Goal: Task Accomplishment & Management: Complete application form

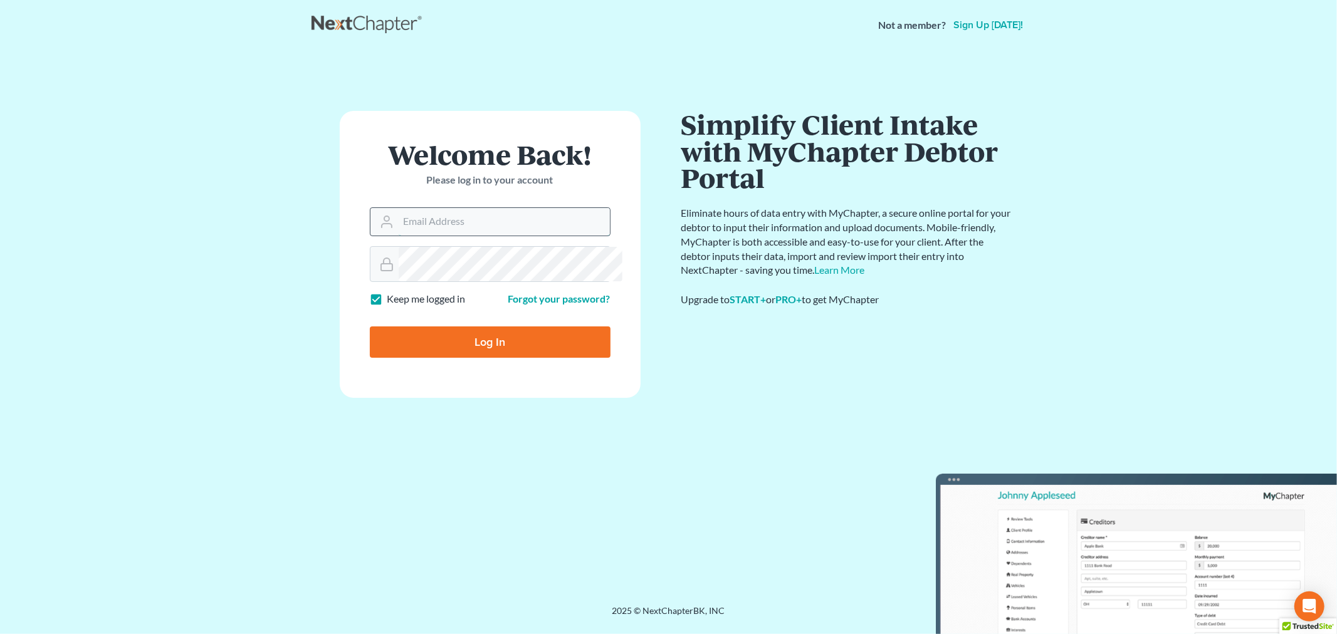
click at [452, 236] on input "Email Address" at bounding box center [504, 222] width 211 height 28
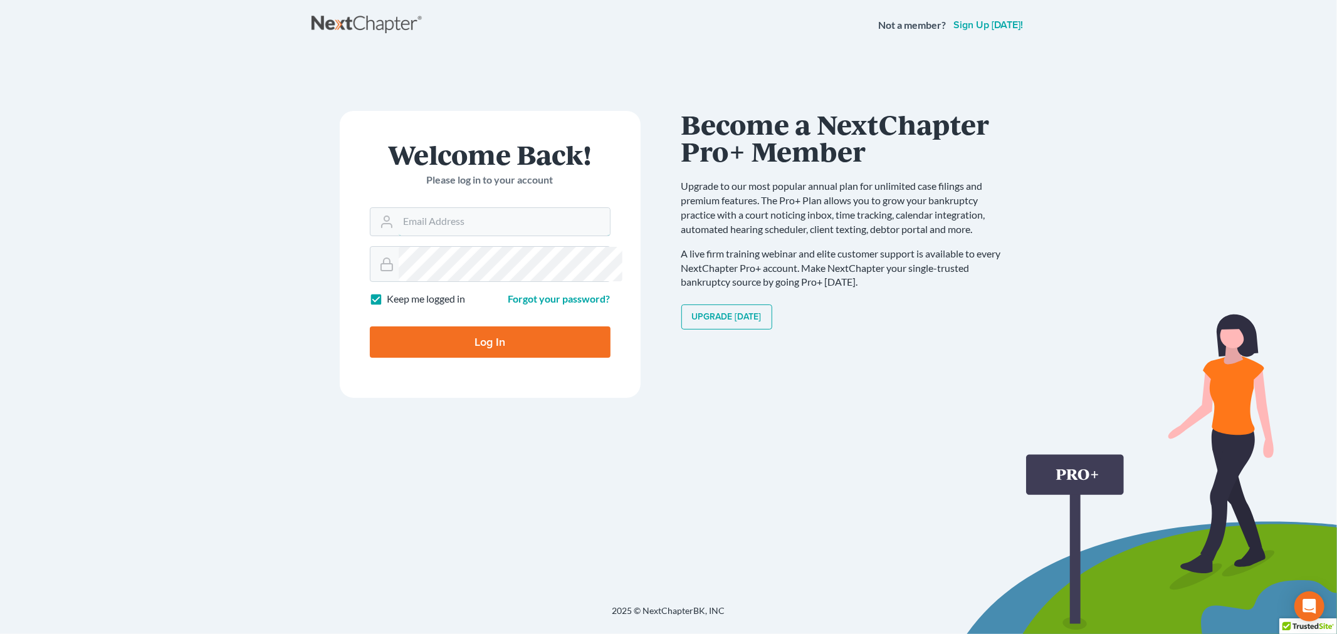
type input "[PERSON_NAME][EMAIL_ADDRESS][DOMAIN_NAME]"
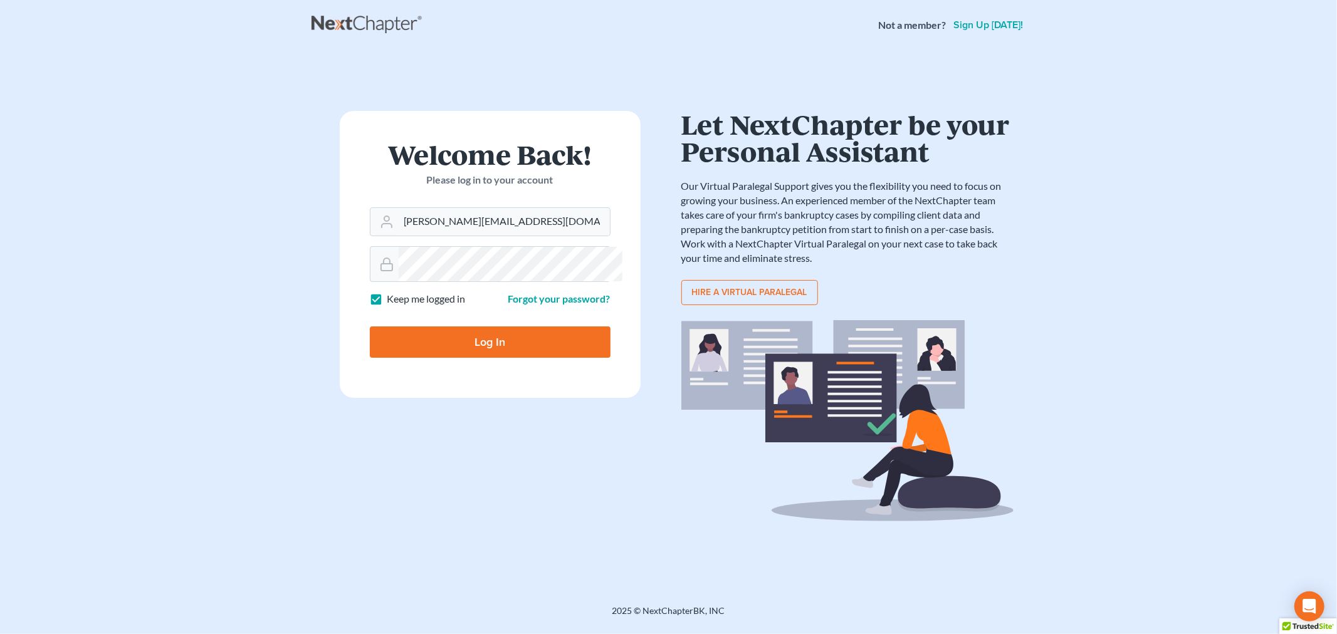
click at [552, 358] on input "Log In" at bounding box center [490, 342] width 241 height 31
type input "Thinking..."
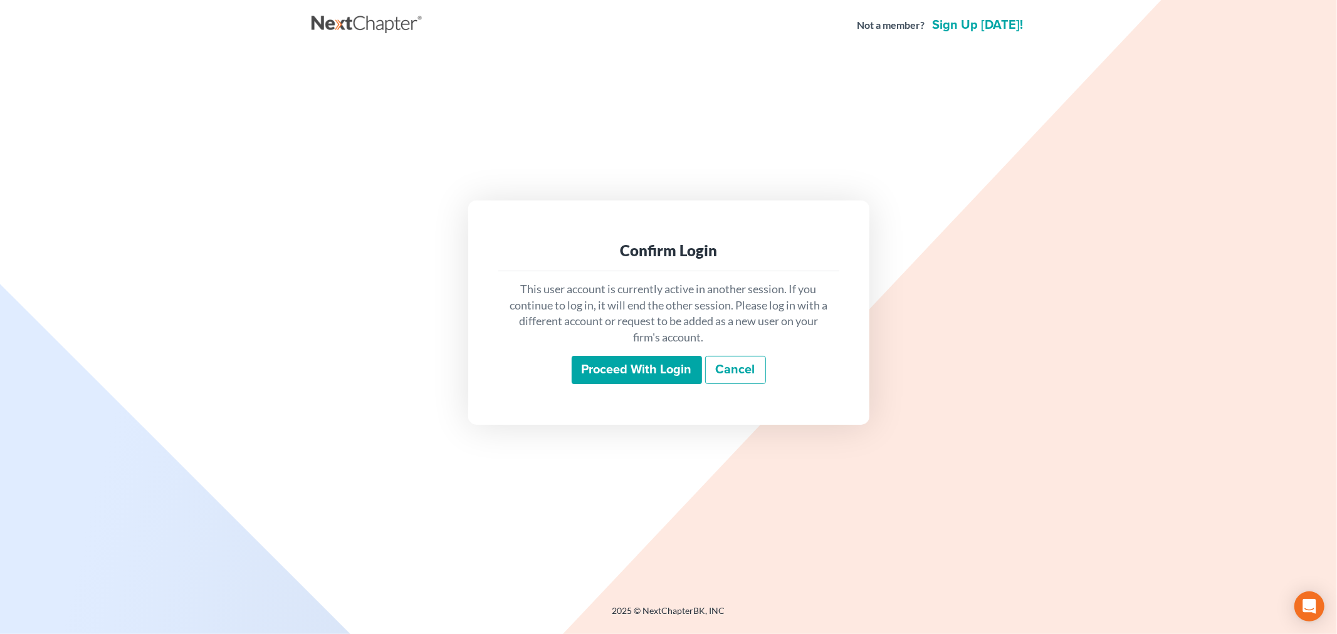
click at [655, 385] on input "Proceed with login" at bounding box center [637, 370] width 130 height 29
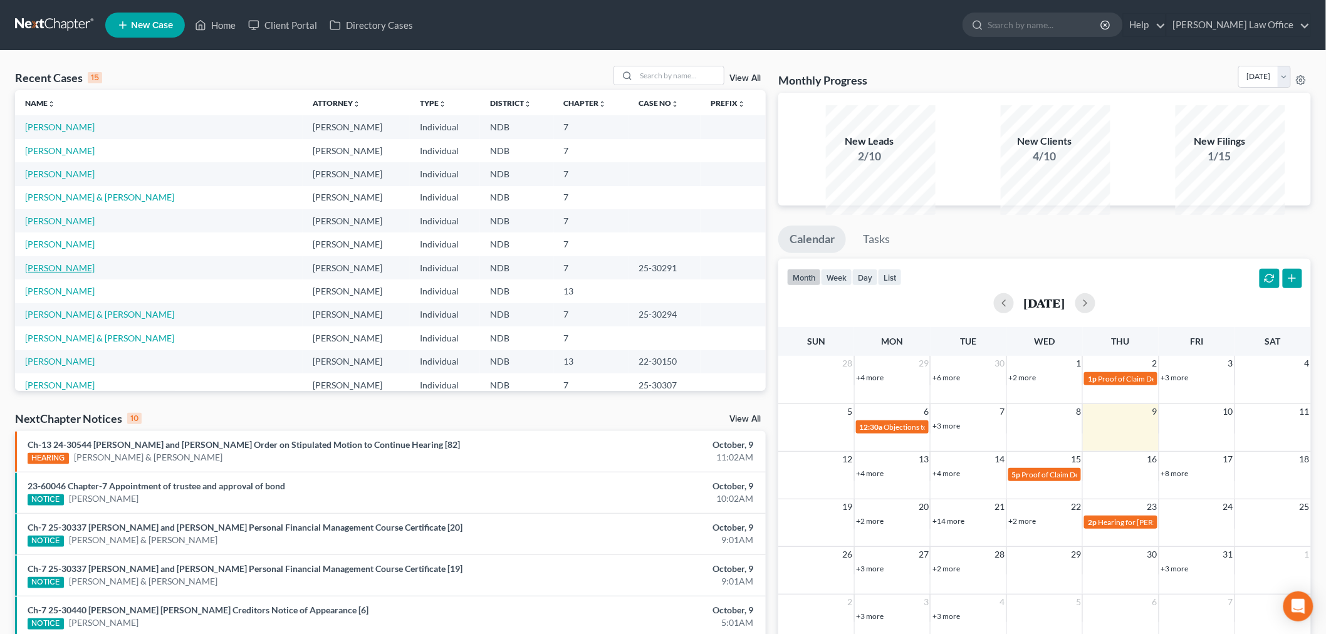
click at [73, 273] on link "[PERSON_NAME]" at bounding box center [60, 268] width 70 height 11
select select "1"
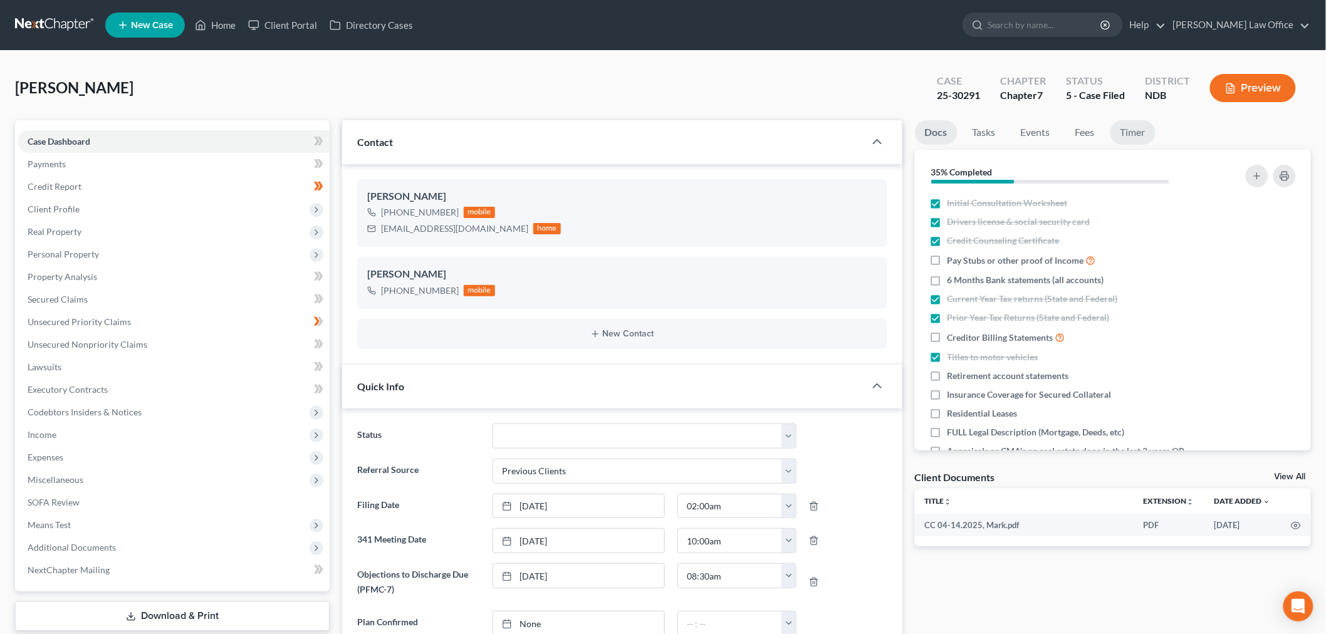
click at [1156, 145] on link "Timer" at bounding box center [1133, 132] width 45 height 24
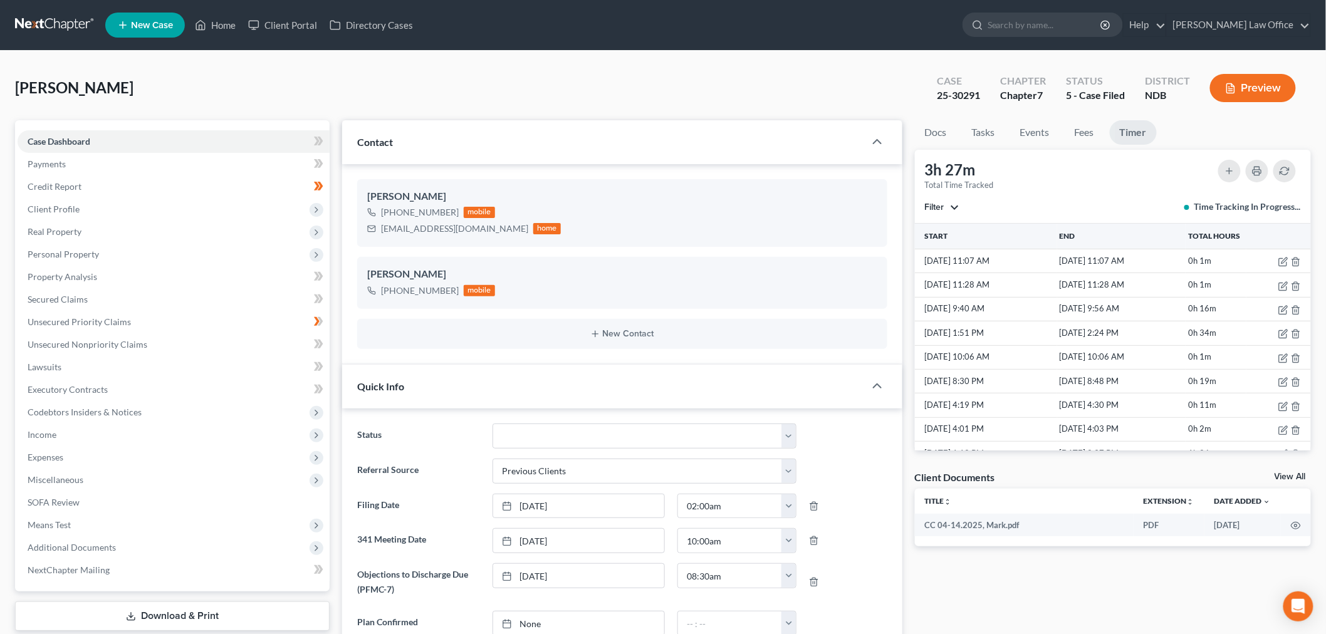
click at [944, 212] on span "Filter" at bounding box center [934, 207] width 19 height 11
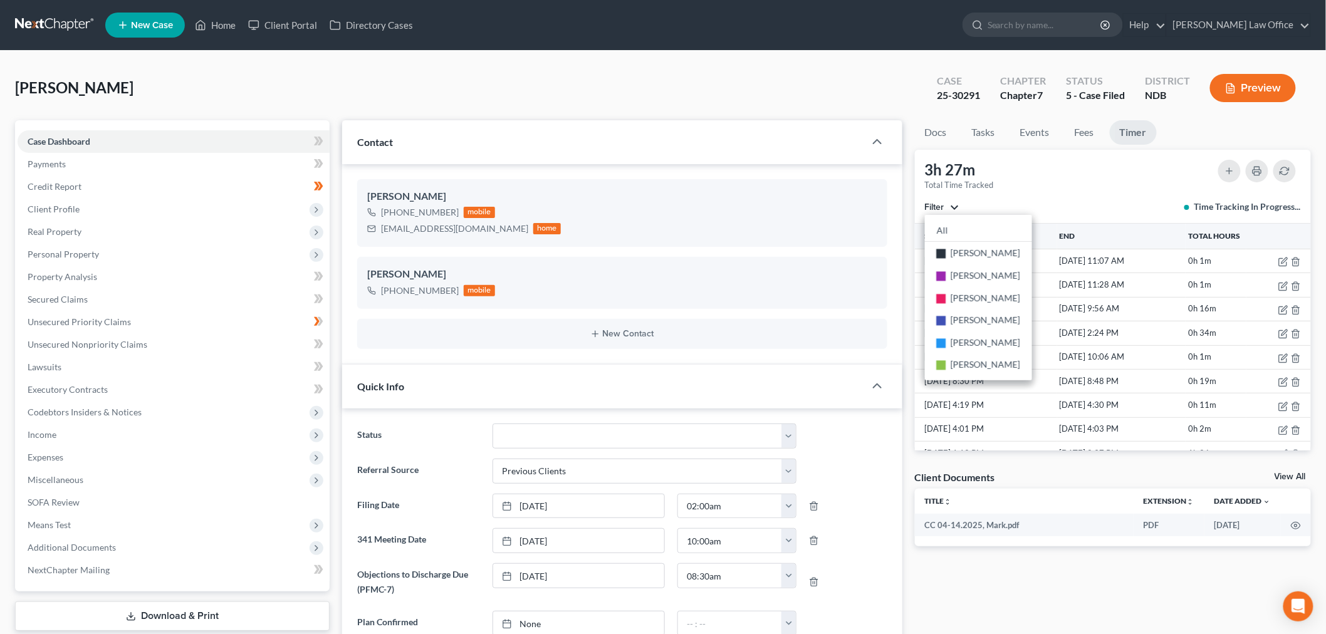
click at [637, 120] on div "[PERSON_NAME] Upgraded Case 25-30291 Chapter Chapter 7 Status 5 - Case Filed Di…" at bounding box center [663, 93] width 1296 height 55
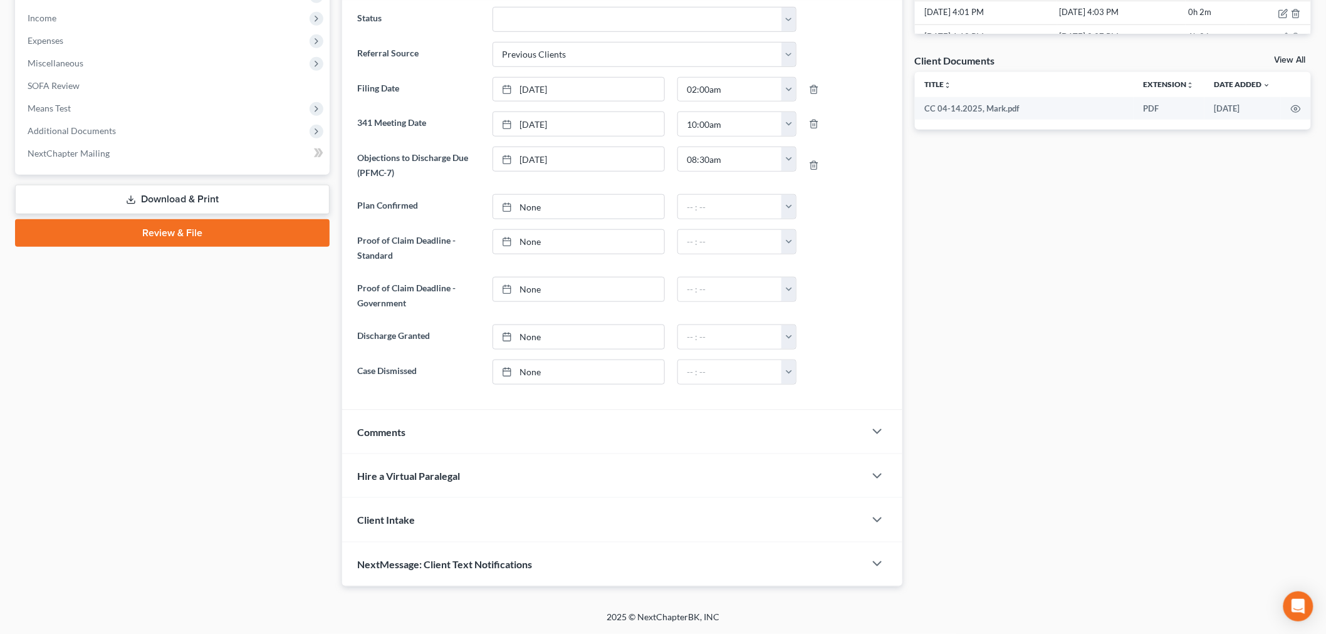
scroll to position [555, 0]
click at [550, 349] on link "[DATE]" at bounding box center [578, 337] width 171 height 24
click at [798, 350] on div "12:00am 12:30am 1:00am 1:30am 2:00am 2:30am 3:00am 3:30am 4:00am 4:30am 5:00am …" at bounding box center [737, 337] width 132 height 25
click at [787, 349] on button "button" at bounding box center [788, 337] width 14 height 24
click at [810, 402] on link "12:30am" at bounding box center [811, 391] width 70 height 21
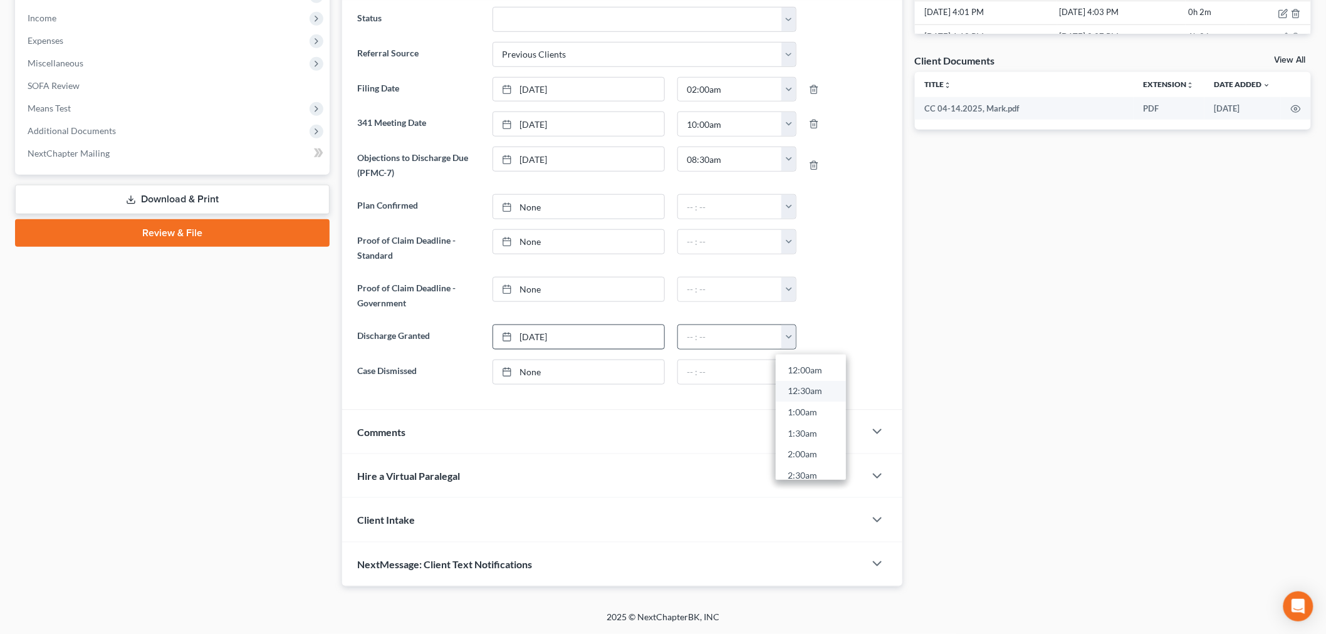
type input "12:30am"
click at [283, 462] on div "Case Dashboard Payments Invoices Payments Payments Credit Report Client Profile" at bounding box center [172, 145] width 327 height 883
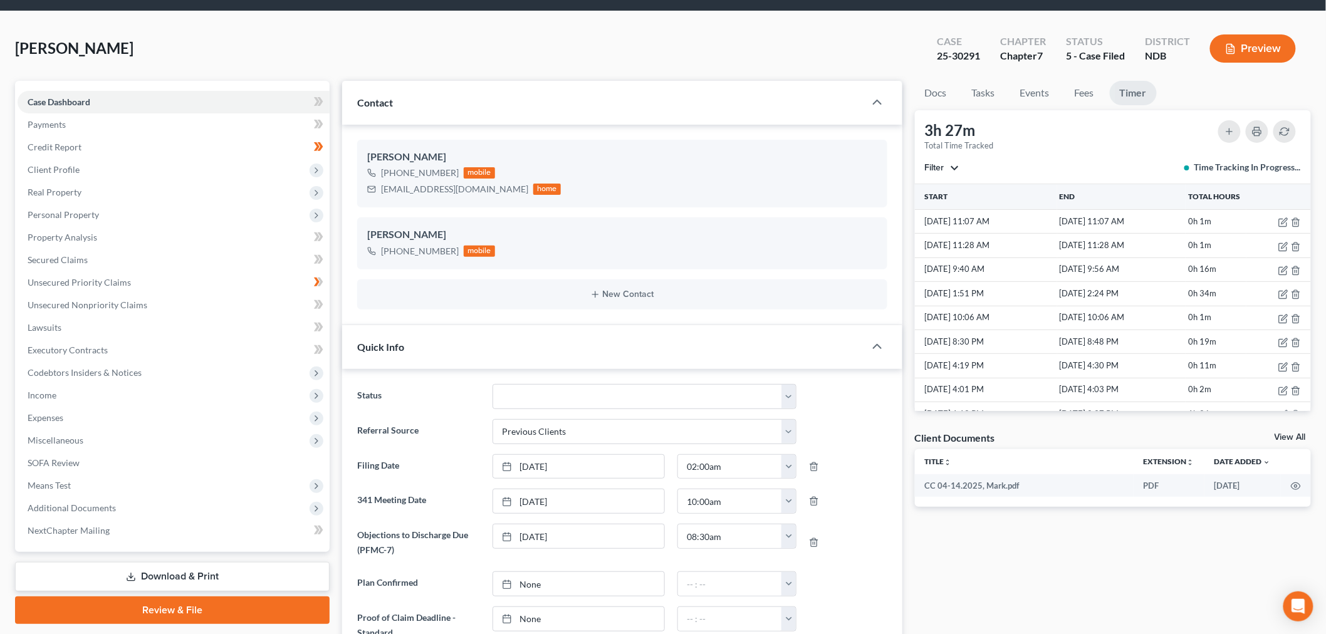
scroll to position [0, 0]
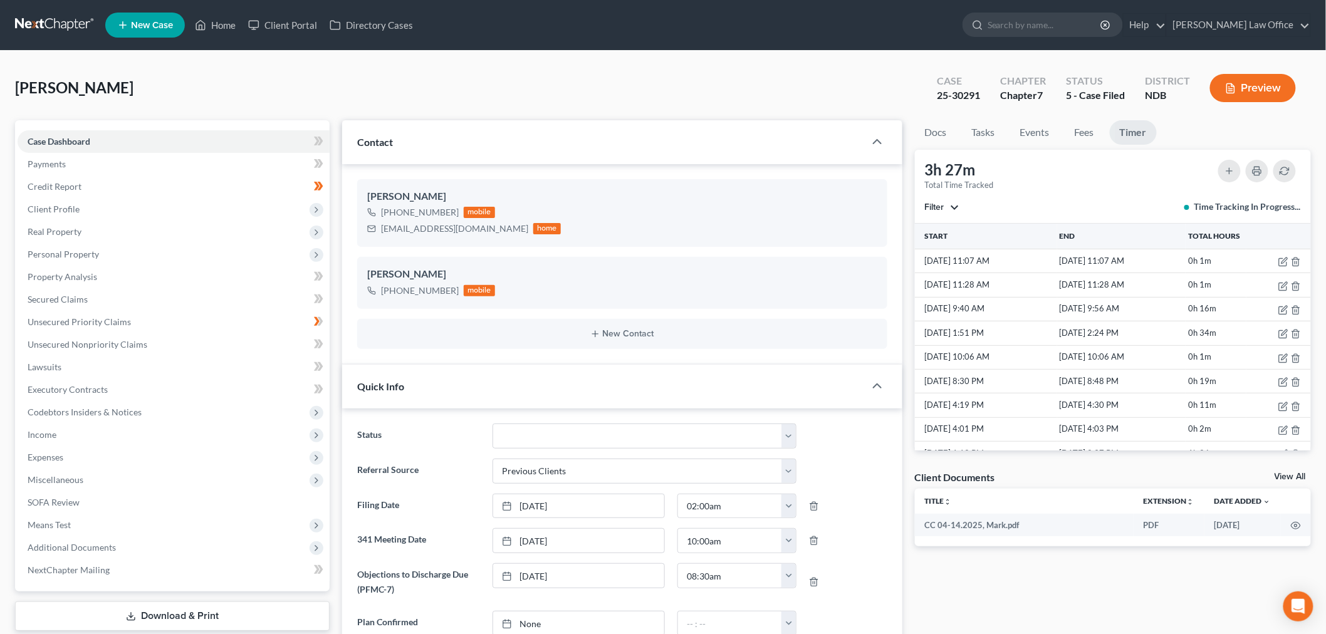
click at [79, 25] on link at bounding box center [55, 25] width 80 height 23
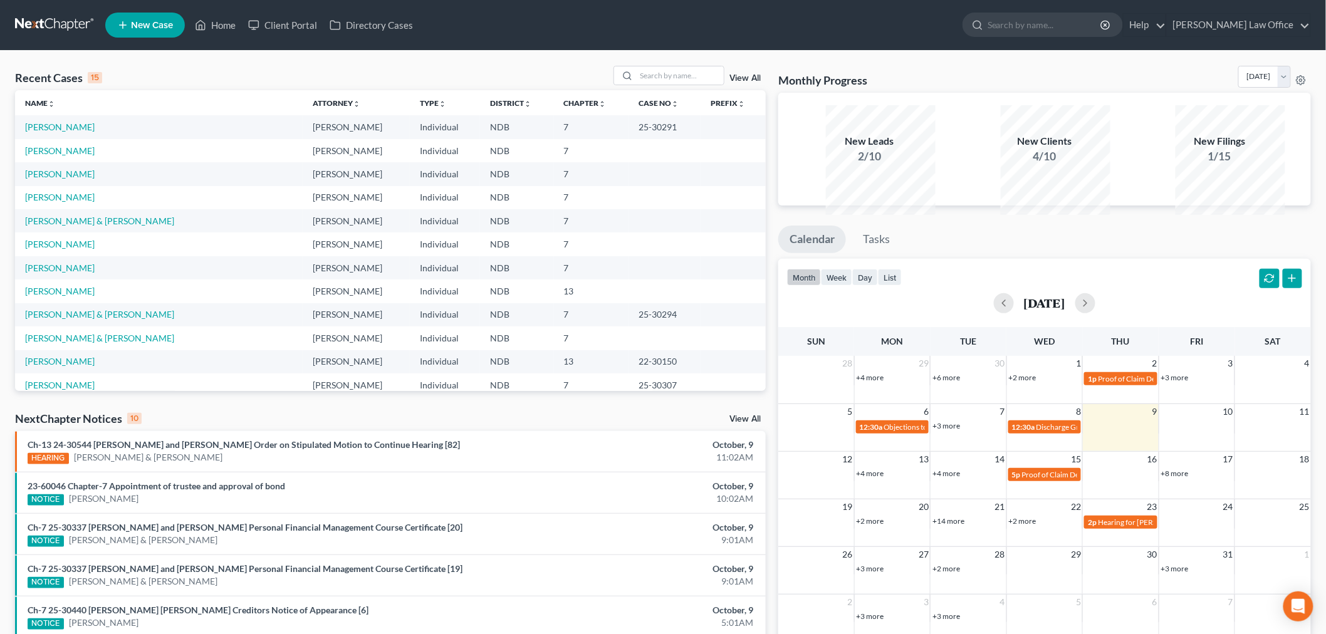
scroll to position [107, 0]
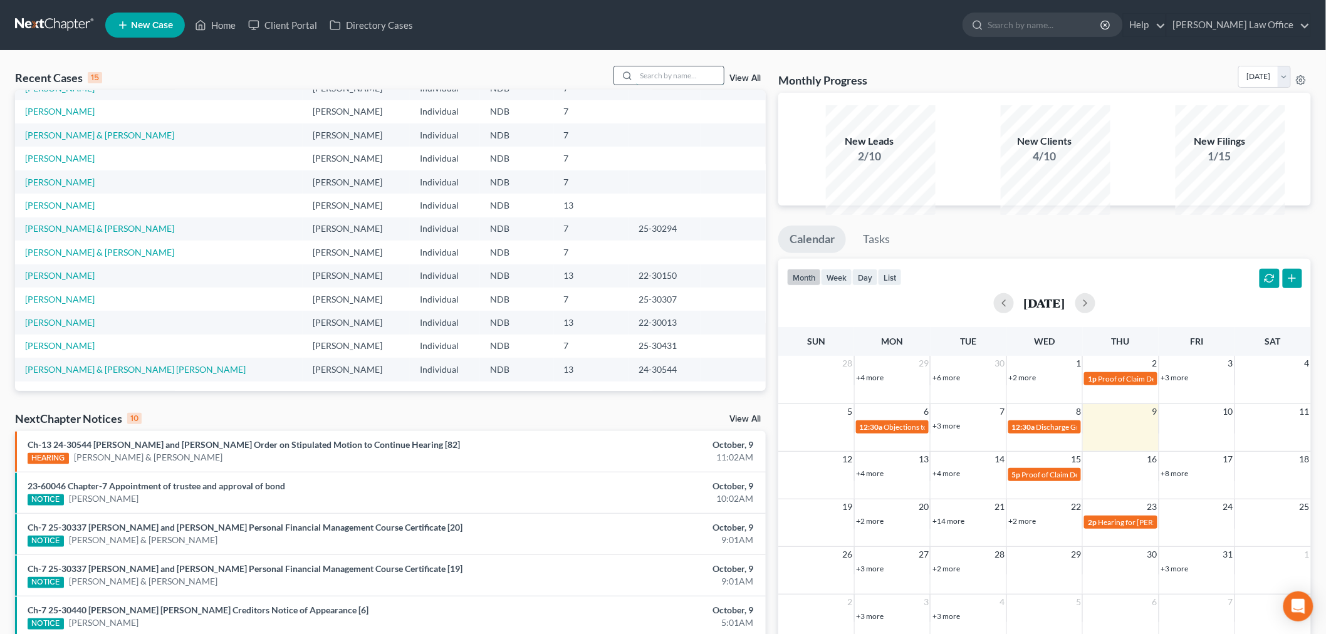
click at [636, 85] on input "search" at bounding box center [680, 75] width 88 height 18
click at [636, 85] on input "n" at bounding box center [680, 75] width 88 height 18
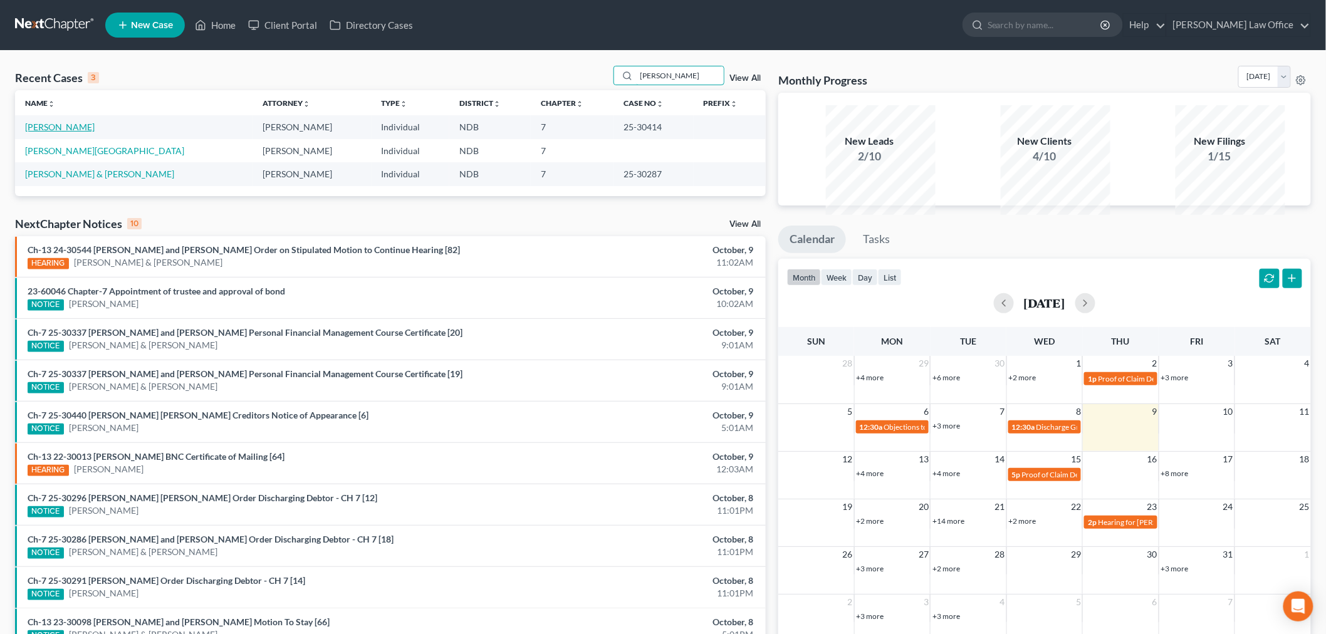
type input "nels"
click at [38, 132] on link "Nelson, Leah" at bounding box center [60, 127] width 70 height 11
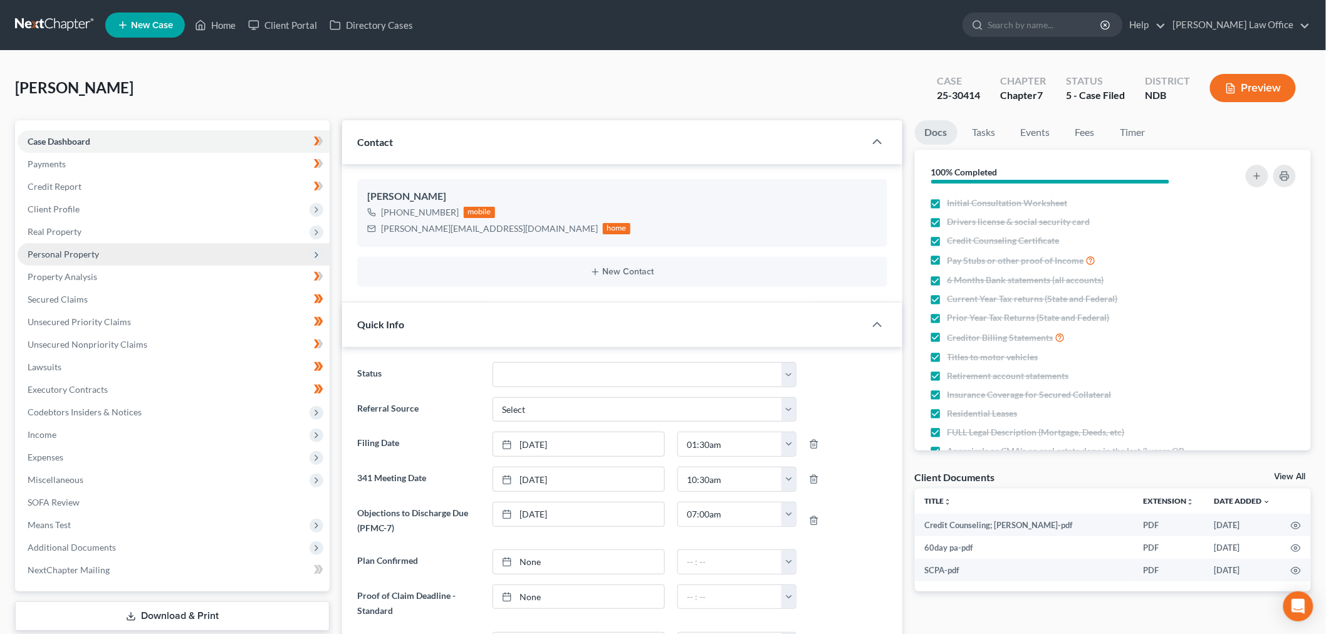
click at [77, 259] on span "Personal Property" at bounding box center [63, 254] width 71 height 11
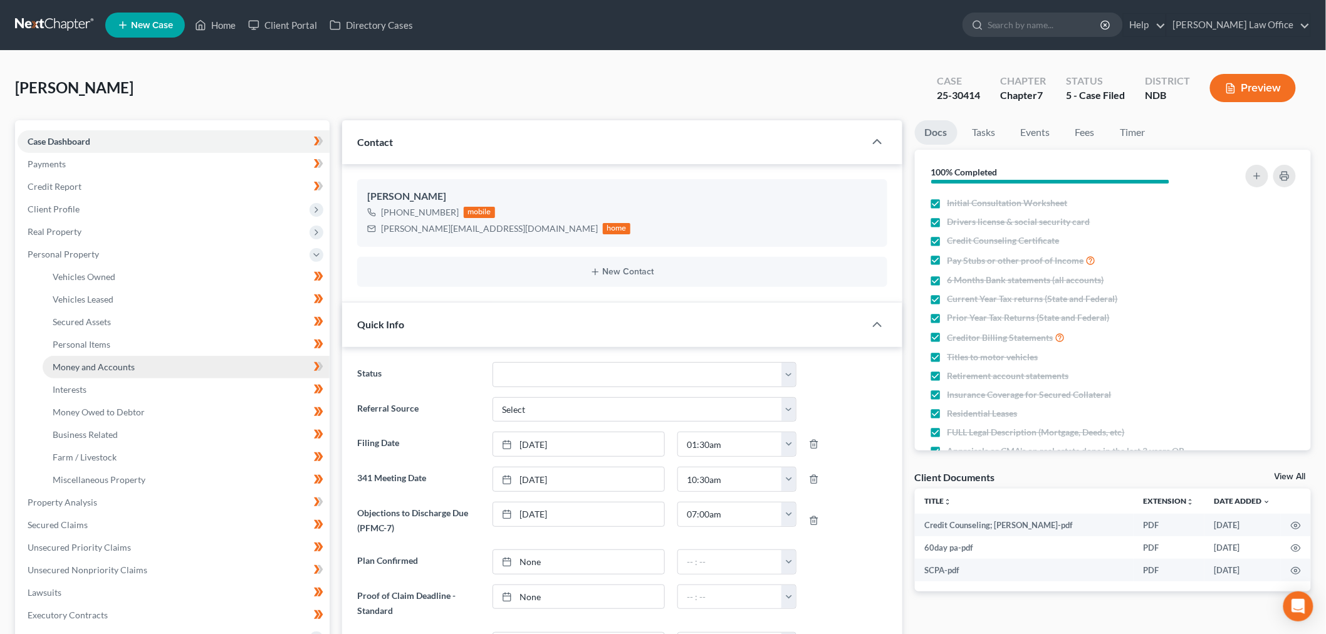
click at [135, 372] on span "Money and Accounts" at bounding box center [94, 367] width 82 height 11
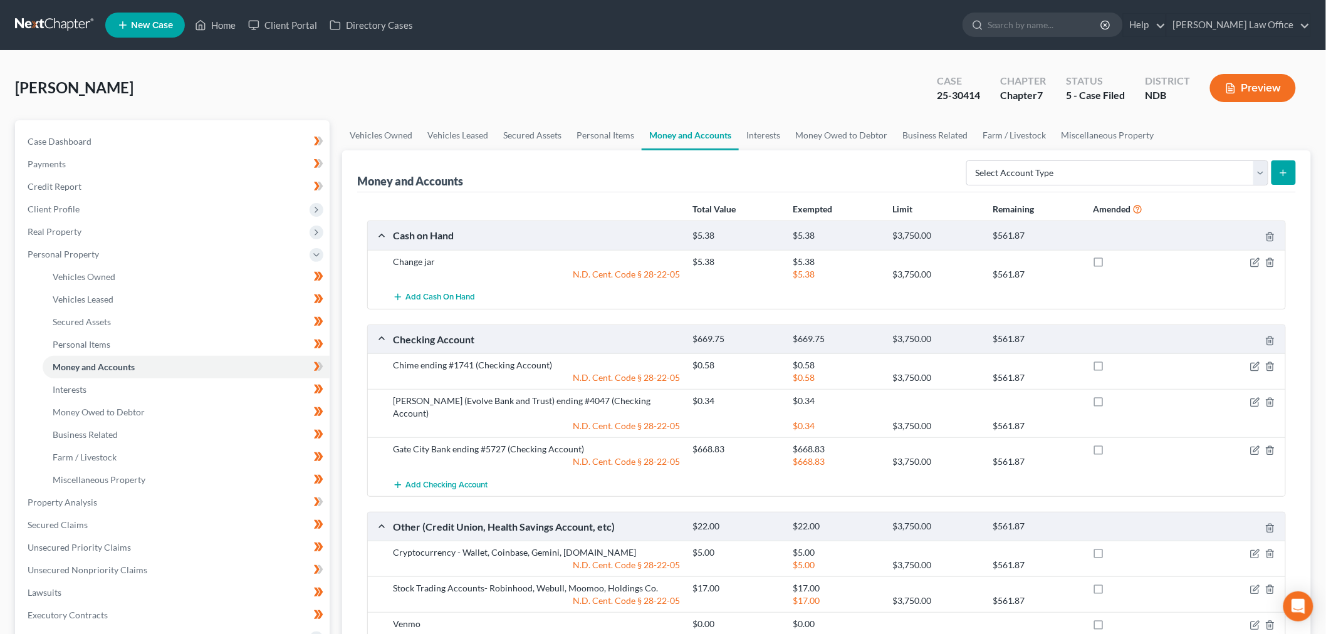
click at [763, 309] on div "Add Cash on Hand" at bounding box center [837, 297] width 900 height 23
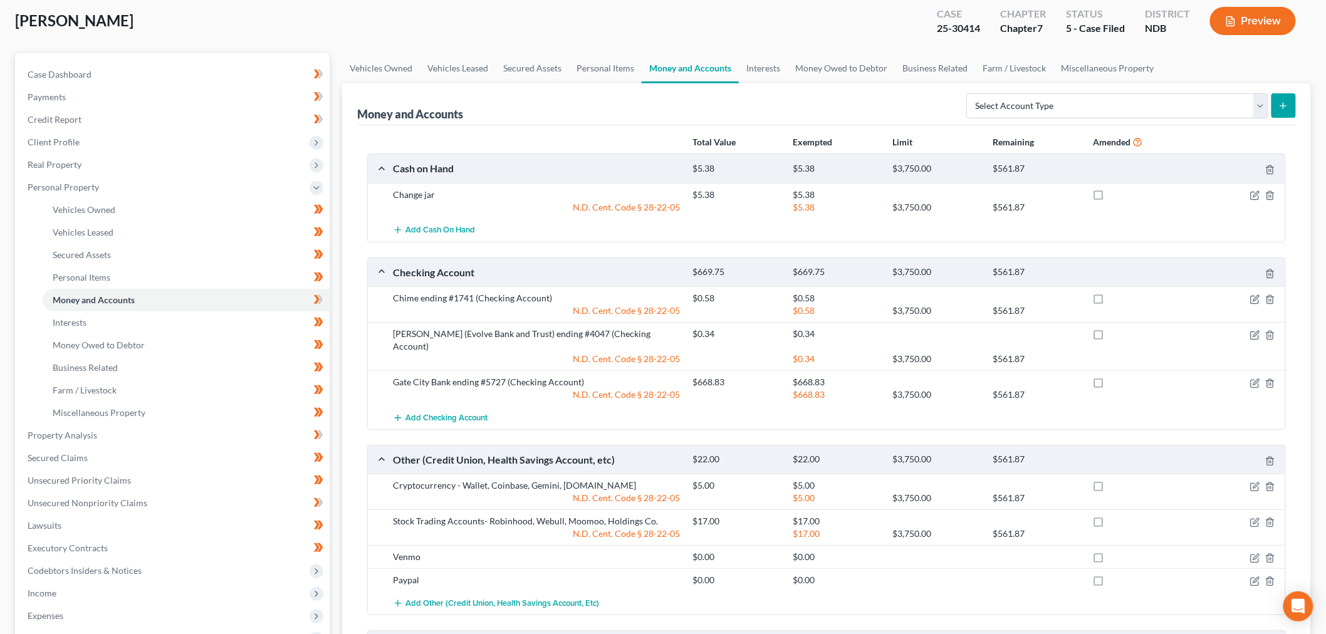
scroll to position [28, 0]
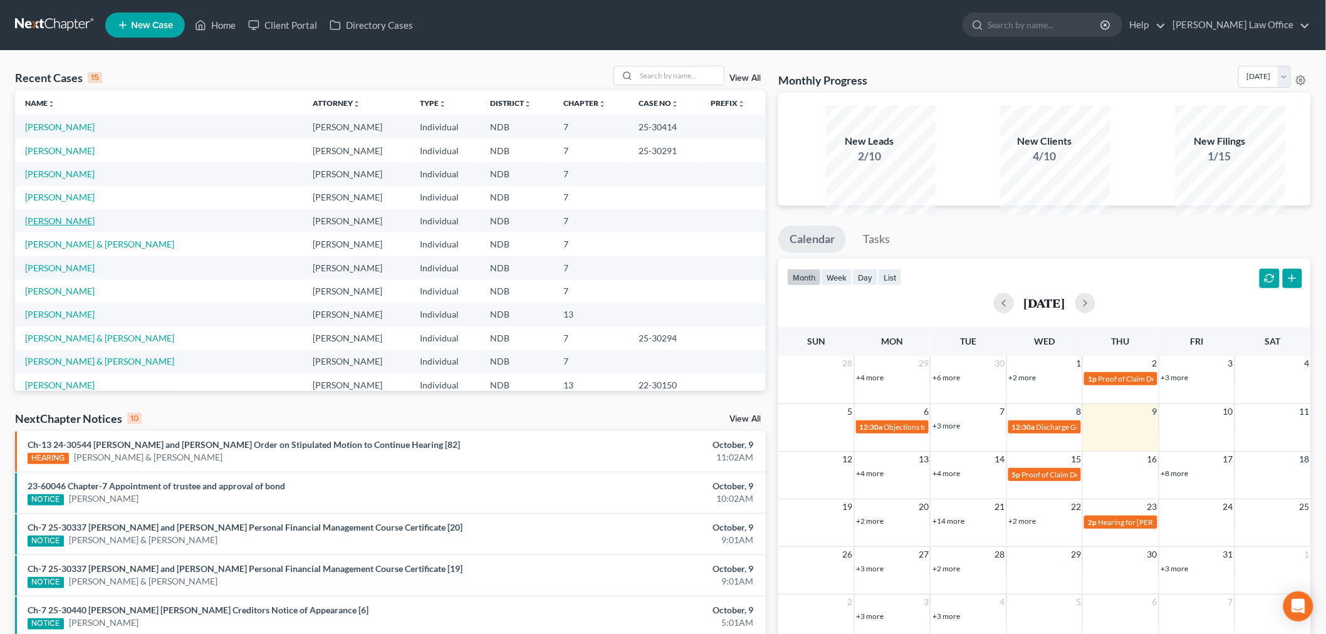
click at [88, 226] on link "[PERSON_NAME]" at bounding box center [60, 221] width 70 height 11
select select "6"
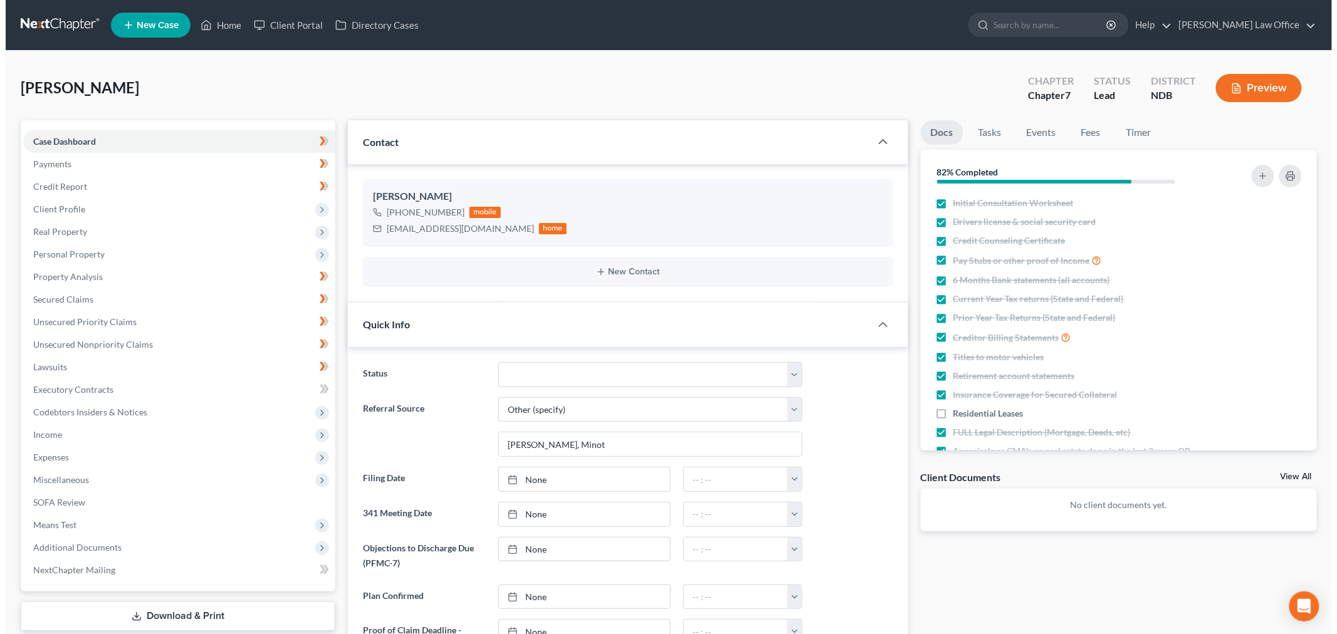
scroll to position [120, 0]
click at [535, 387] on select "10 - Chapter 13 Discharged 11 - Chapter 13 Converted to 7 12 - Debt Settlement/…" at bounding box center [645, 374] width 304 height 25
select select "6"
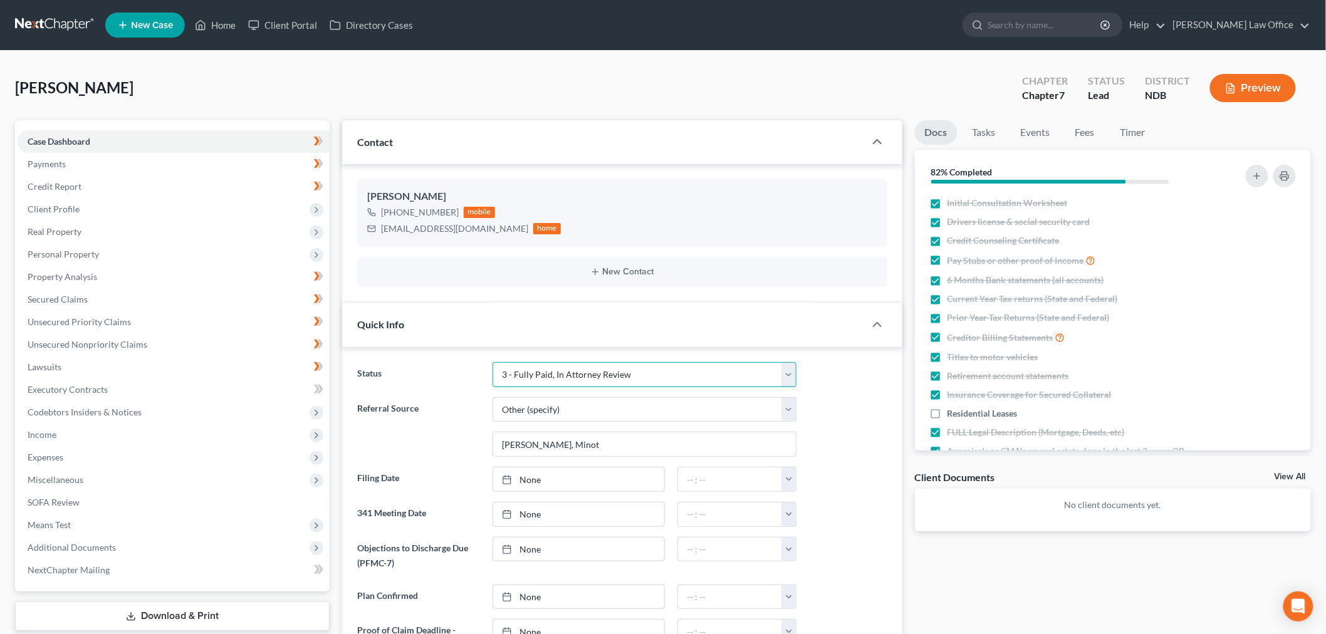
click at [496, 387] on select "10 - Chapter 13 Discharged 11 - Chapter 13 Converted to 7 12 - Debt Settlement/…" at bounding box center [645, 374] width 304 height 25
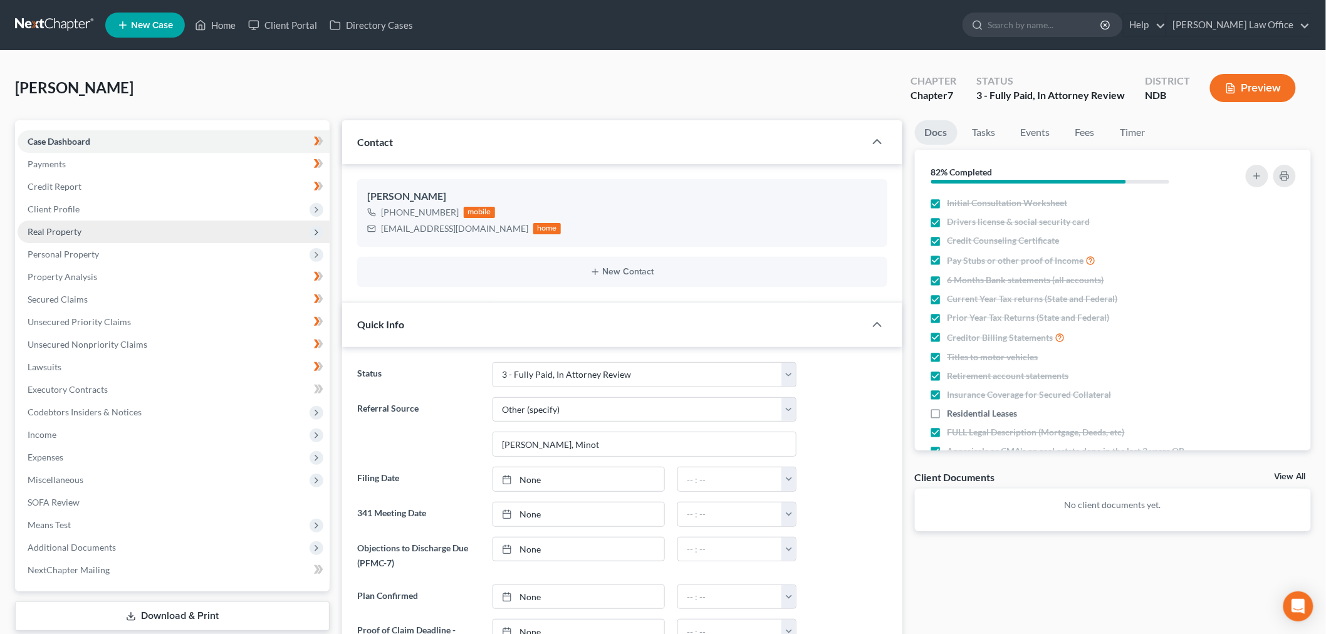
click at [159, 243] on span "Real Property" at bounding box center [174, 232] width 312 height 23
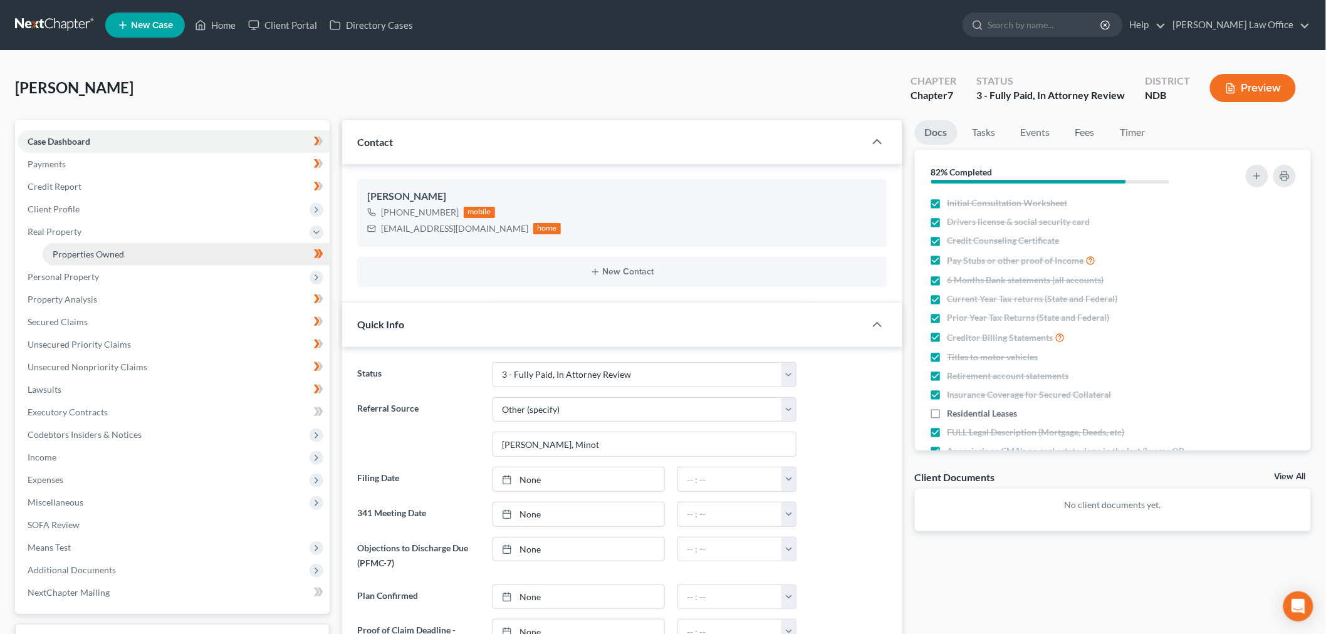
click at [128, 266] on link "Properties Owned" at bounding box center [186, 254] width 287 height 23
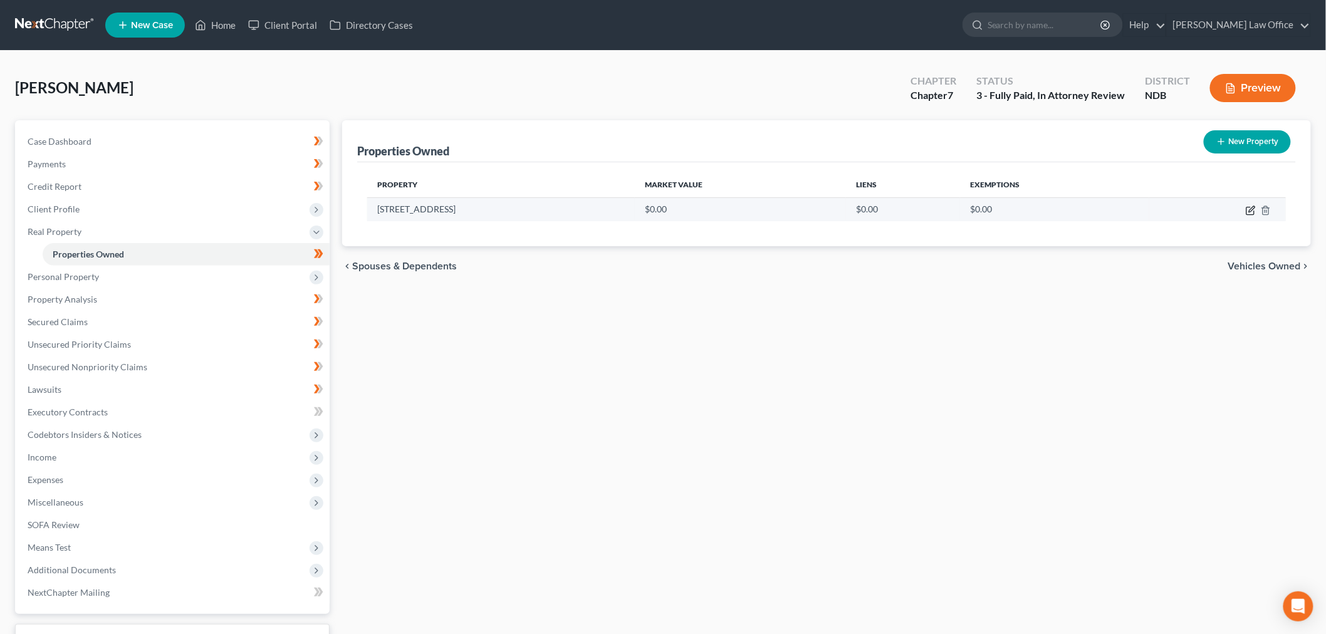
click at [1246, 216] on icon "button" at bounding box center [1251, 211] width 10 height 10
select select "29"
select select "50"
select select "0"
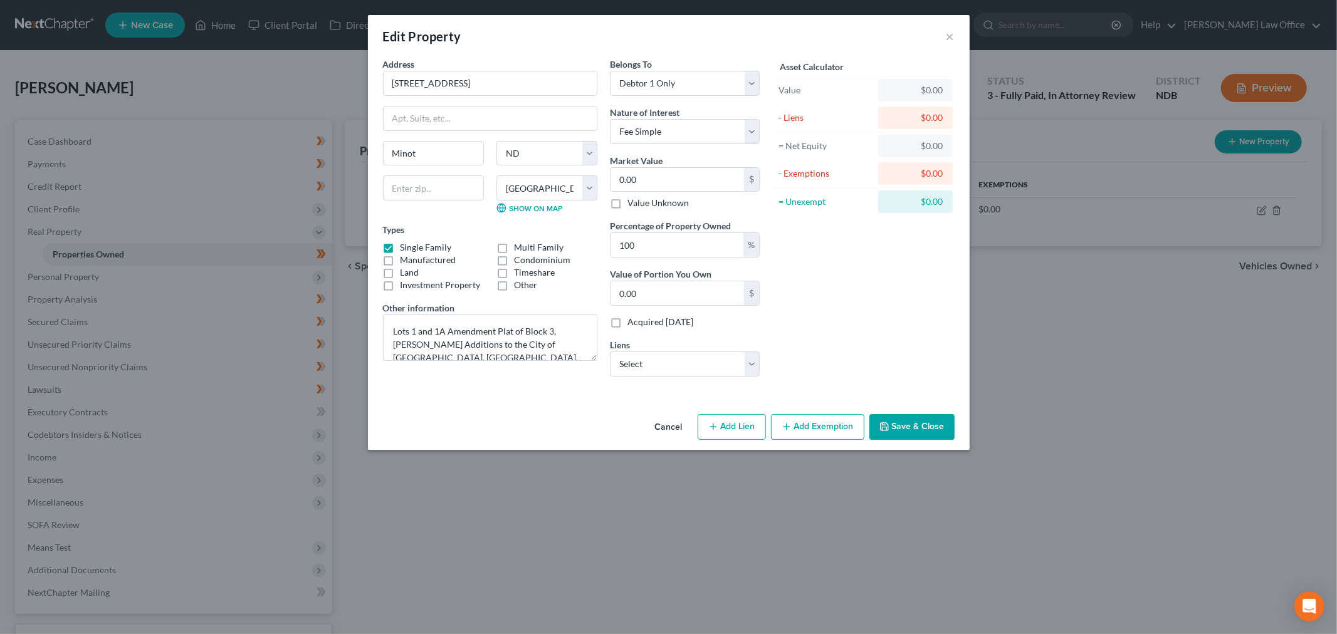
click at [382, 572] on div "Edit Property × Address * 1601 4th St. SW Minot State AL AK AR AZ CA CO CT DE D…" at bounding box center [668, 317] width 1337 height 634
click at [680, 441] on button "Cancel" at bounding box center [669, 428] width 48 height 25
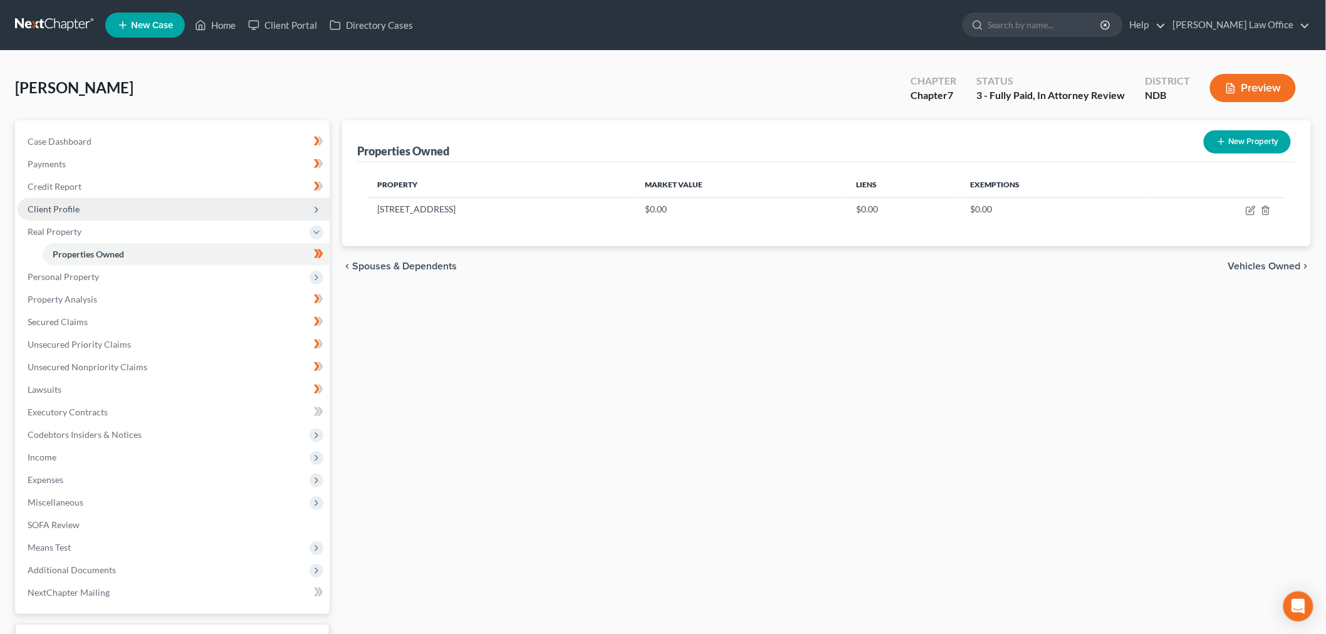
click at [170, 221] on span "Client Profile" at bounding box center [174, 209] width 312 height 23
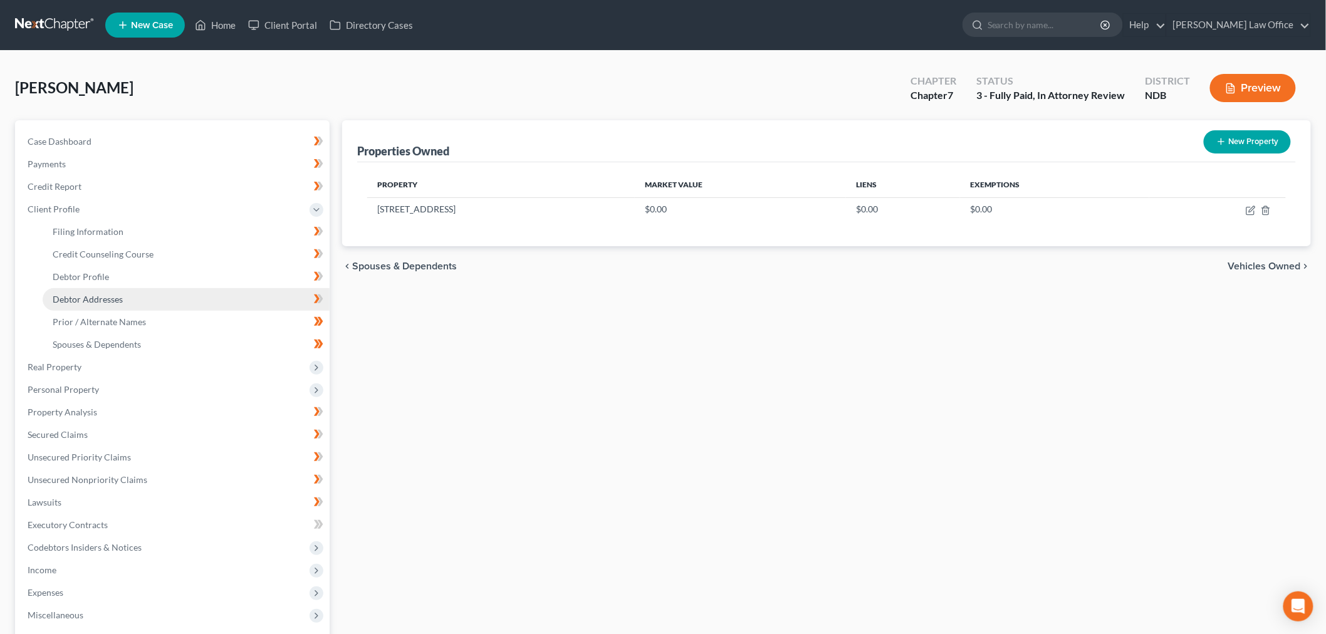
click at [123, 305] on span "Debtor Addresses" at bounding box center [88, 299] width 70 height 11
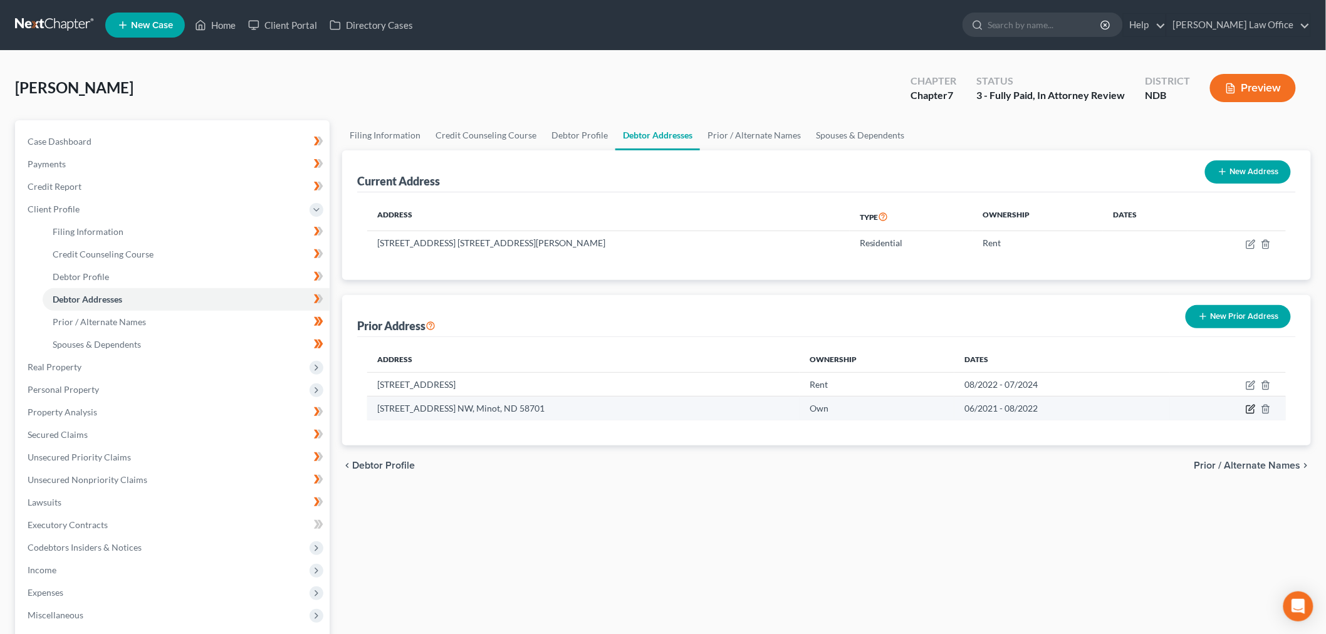
click at [1249, 411] on icon "button" at bounding box center [1252, 408] width 6 height 6
select select "29"
select select "50"
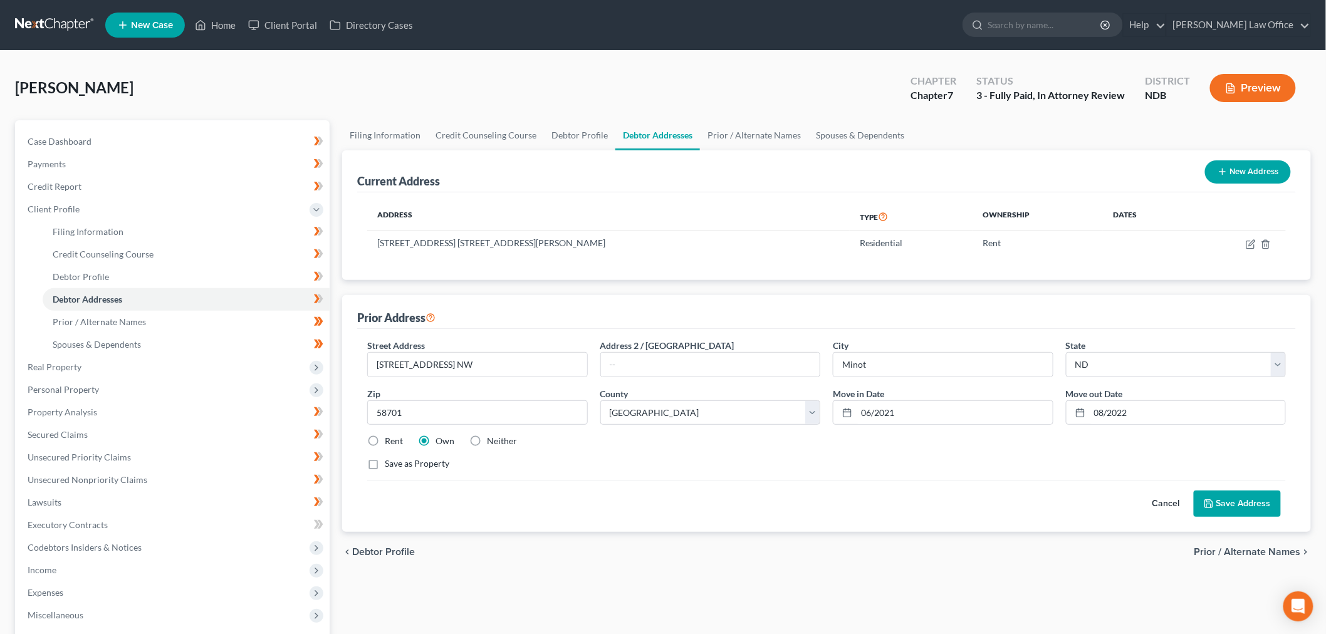
click at [517, 447] on label "Neither" at bounding box center [502, 441] width 30 height 13
click at [500, 443] on input "Neither" at bounding box center [496, 439] width 8 height 8
radio input "true"
click at [1205, 517] on button "Save Address" at bounding box center [1237, 504] width 87 height 26
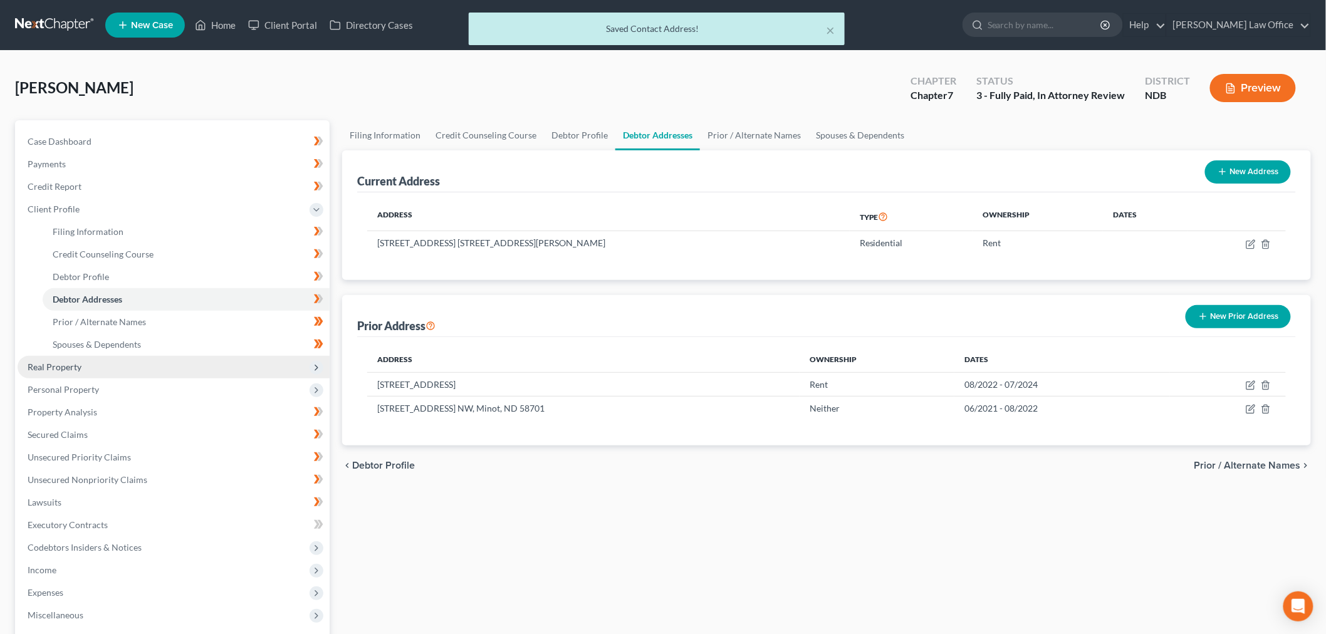
click at [118, 379] on span "Real Property" at bounding box center [174, 367] width 312 height 23
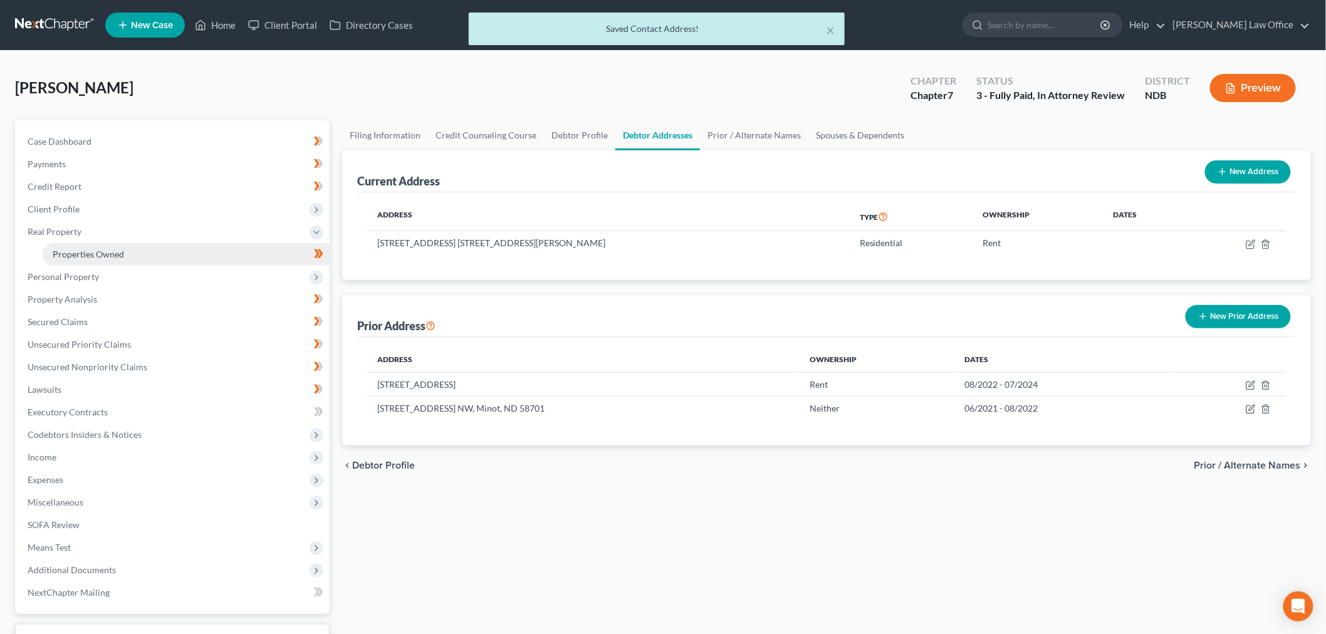
click at [128, 266] on link "Properties Owned" at bounding box center [186, 254] width 287 height 23
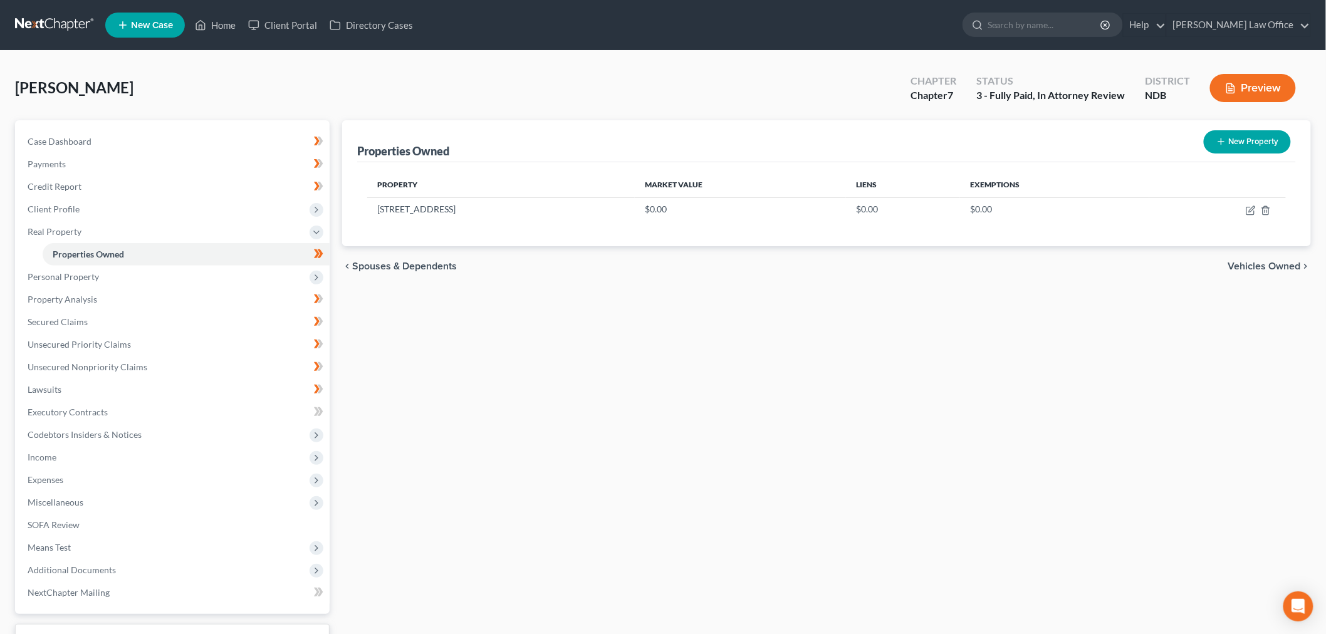
click at [343, 553] on div "Properties Owned New Property Property Market Value Liens Exemptions 1601 4th S…" at bounding box center [826, 403] width 981 height 566
drag, startPoint x: 389, startPoint y: 253, endPoint x: 471, endPoint y: 259, distance: 82.3
click at [471, 221] on td "1601 4th St. SW" at bounding box center [501, 209] width 268 height 24
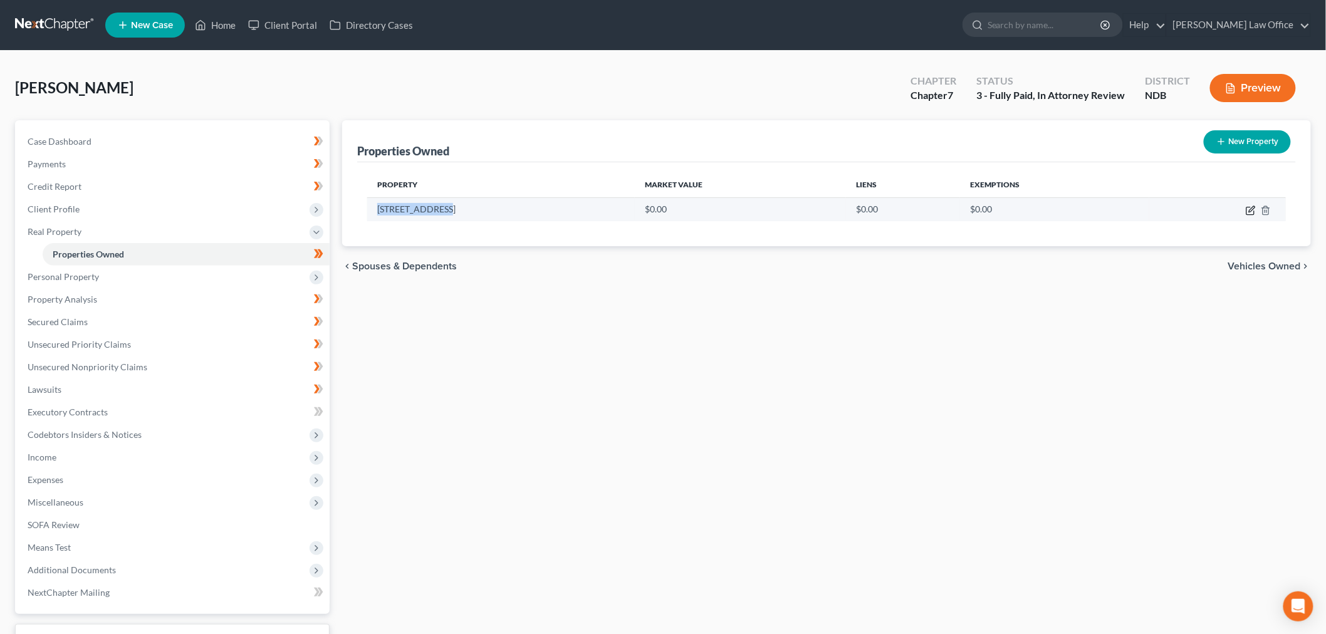
click at [1247, 215] on icon "button" at bounding box center [1251, 211] width 8 height 8
select select "29"
select select "50"
select select "0"
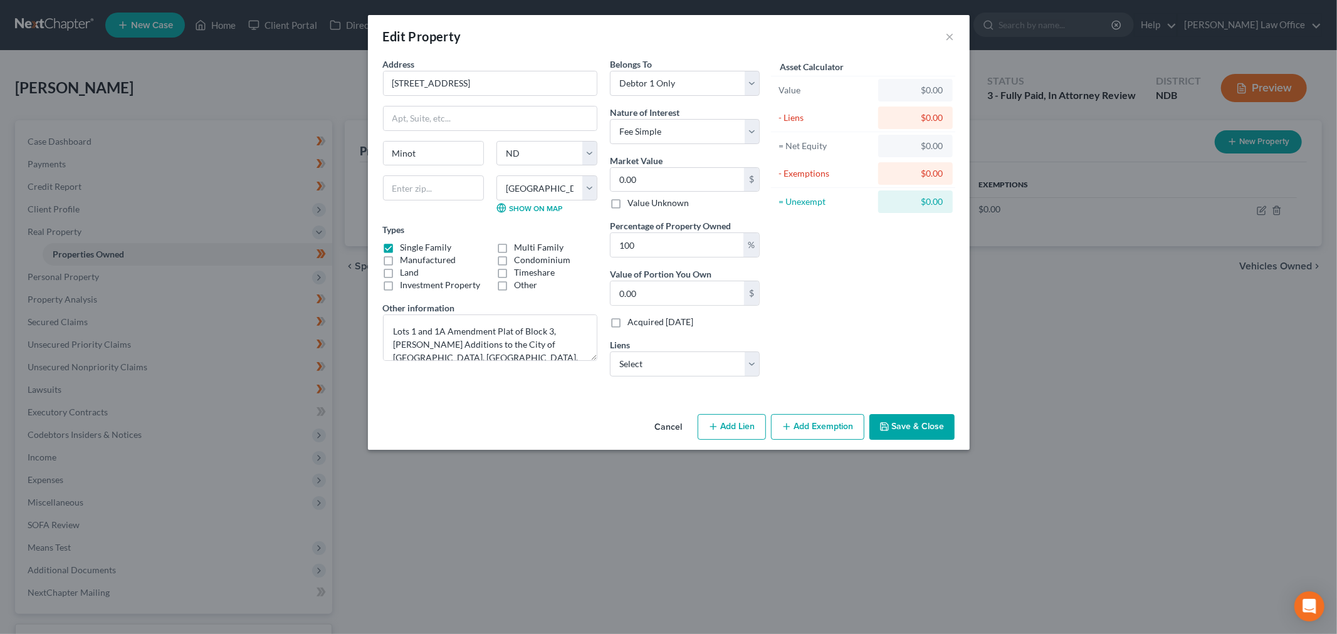
click at [673, 441] on button "Cancel" at bounding box center [669, 428] width 48 height 25
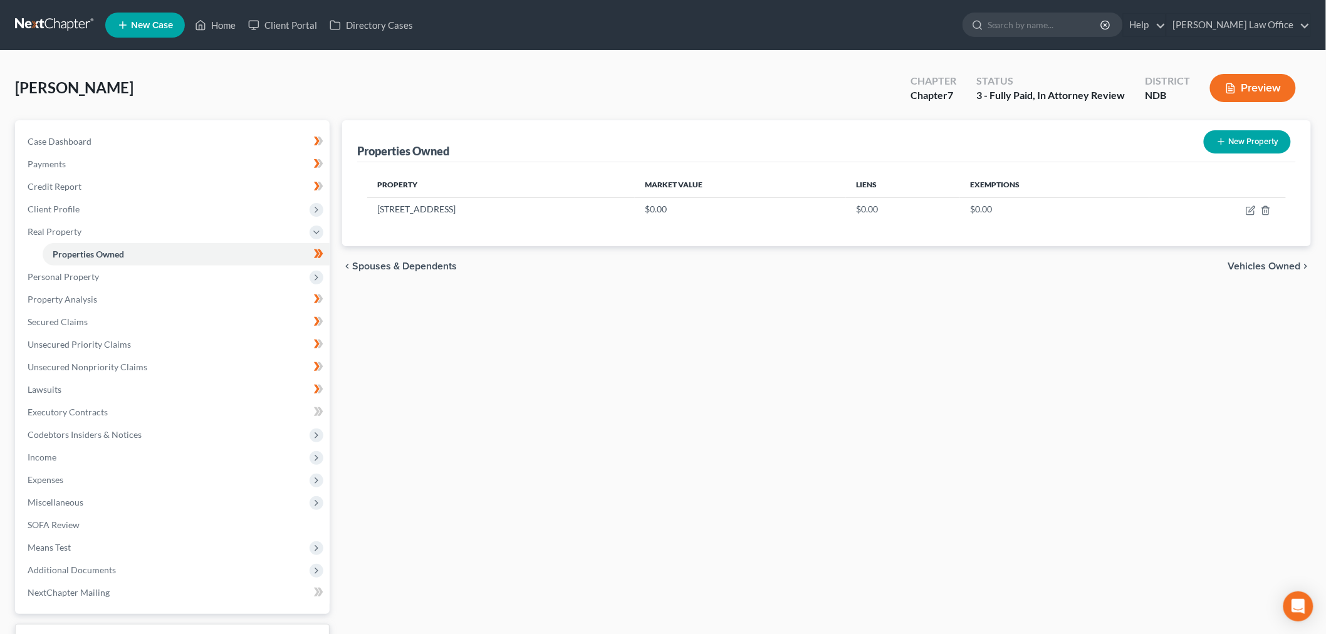
click at [556, 619] on div "Properties Owned New Property Property Market Value Liens Exemptions 1601 4th S…" at bounding box center [826, 403] width 981 height 566
click at [149, 288] on span "Personal Property" at bounding box center [174, 277] width 312 height 23
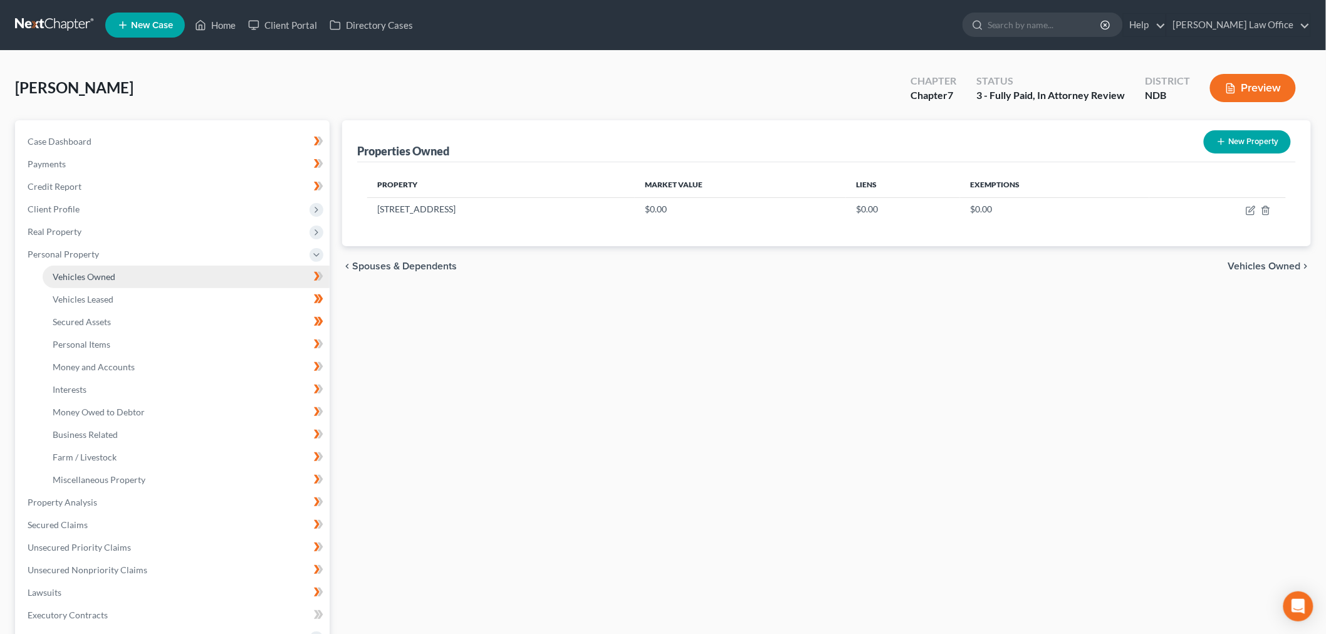
click at [145, 288] on link "Vehicles Owned" at bounding box center [186, 277] width 287 height 23
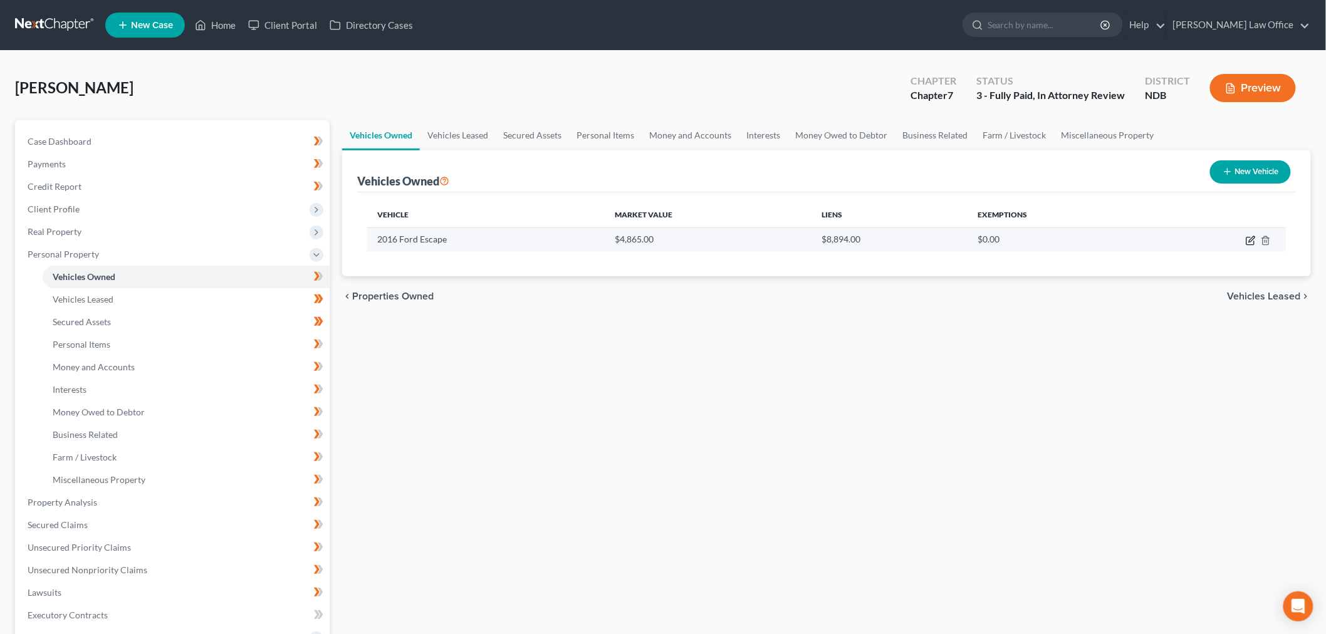
click at [1246, 246] on icon "button" at bounding box center [1251, 241] width 10 height 10
select select "0"
select select "10"
select select "3"
select select "2"
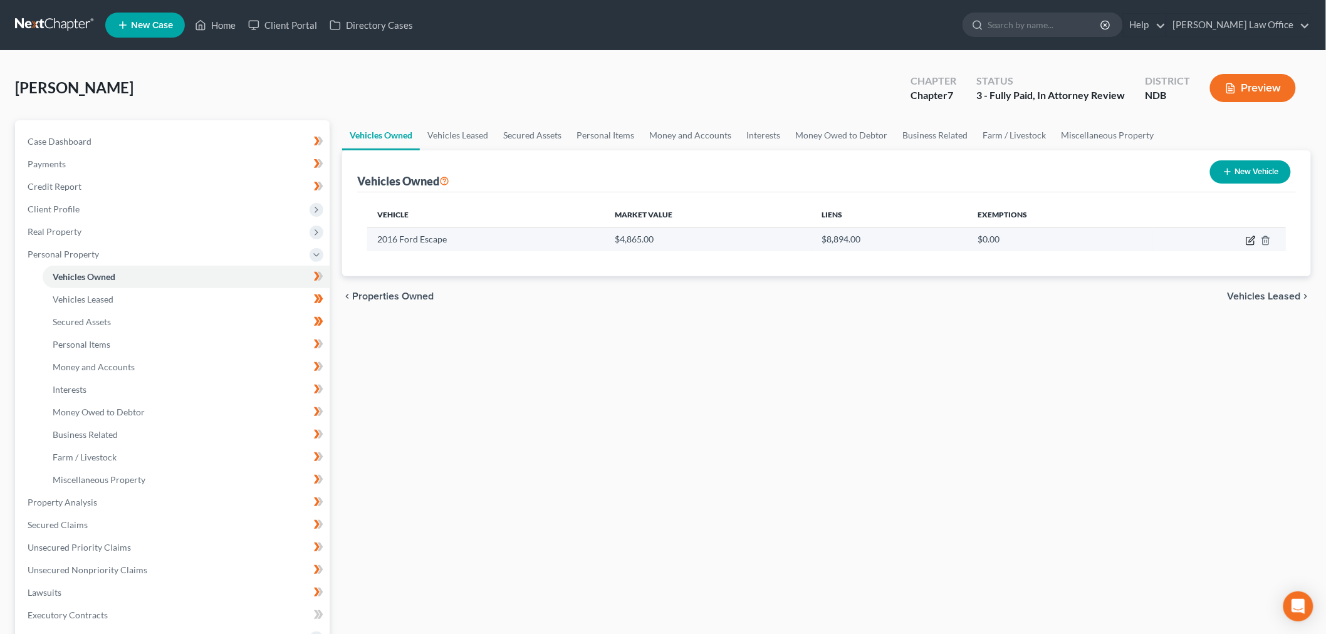
select select "29"
select select "0"
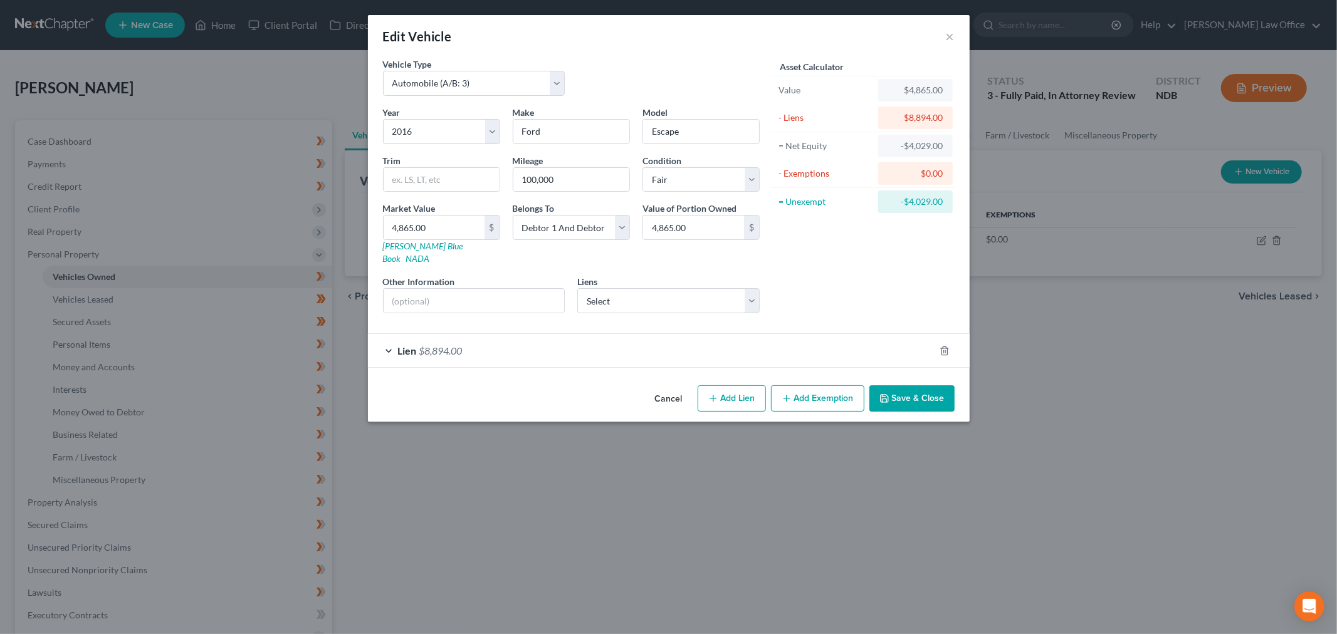
click at [702, 367] on div "Lien $8,894.00" at bounding box center [651, 350] width 567 height 33
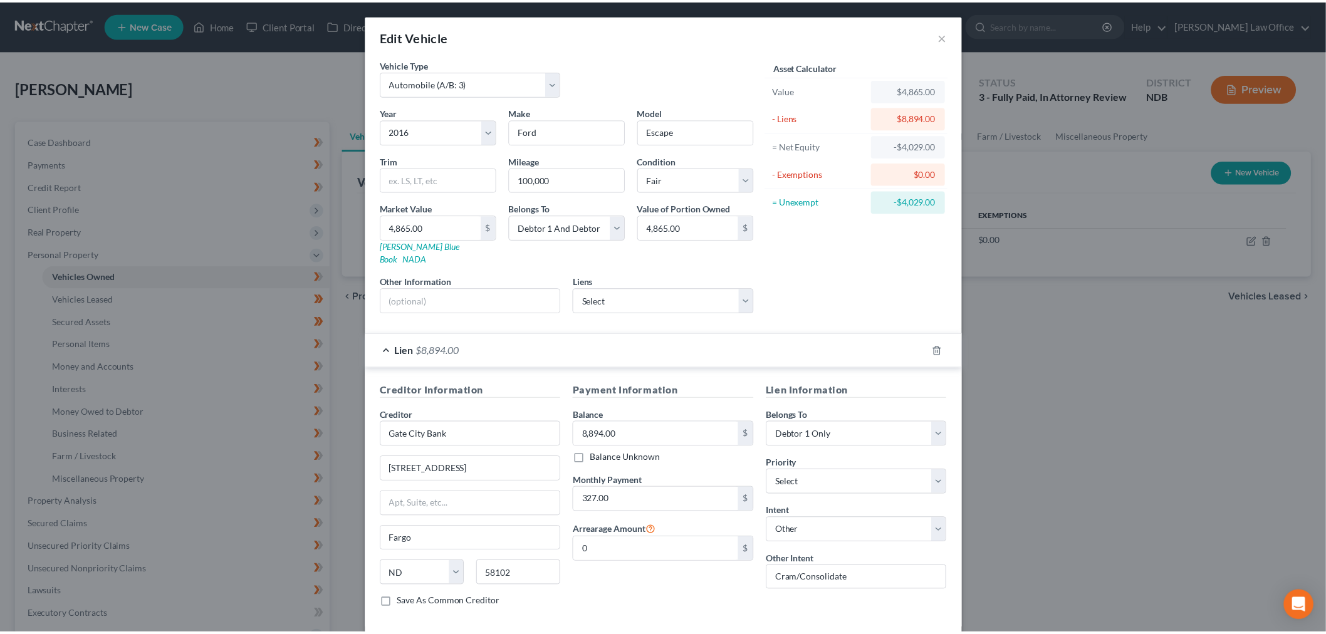
scroll to position [219, 0]
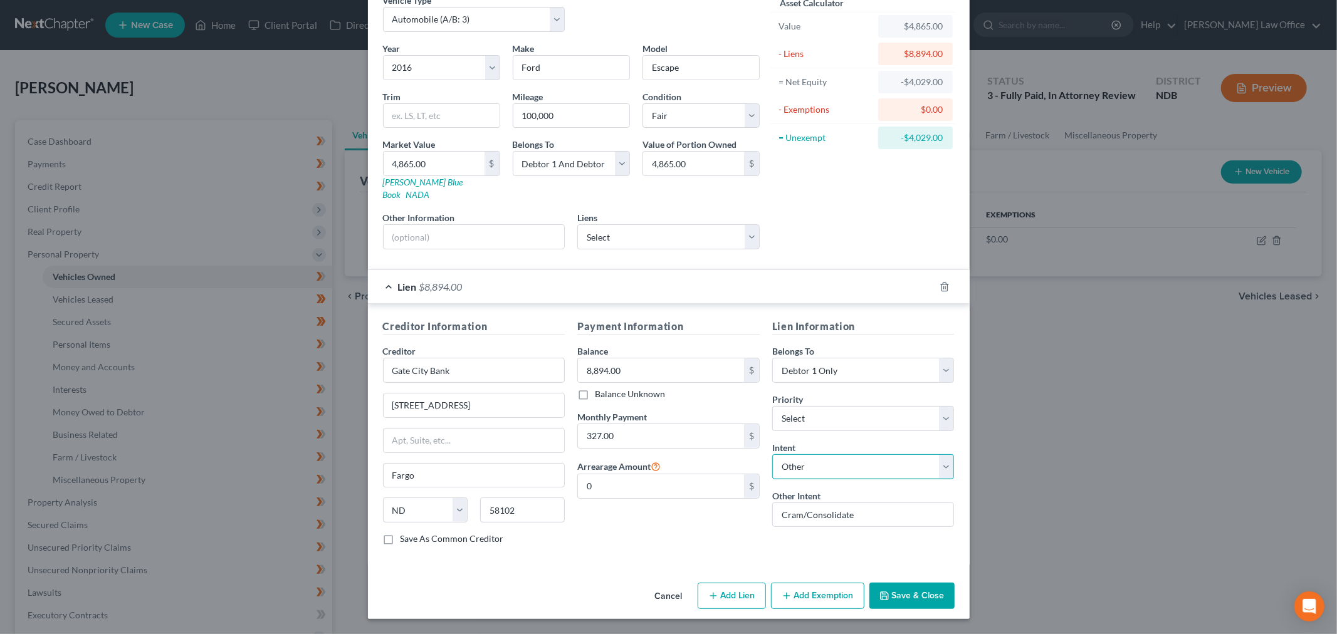
click at [905, 454] on select "Select Surrender Redeem Reaffirm Avoid Other" at bounding box center [863, 466] width 182 height 25
select select "2"
click at [790, 454] on select "Select Surrender Redeem Reaffirm Avoid Other" at bounding box center [863, 466] width 182 height 25
click at [954, 583] on button "Save & Close" at bounding box center [911, 596] width 85 height 26
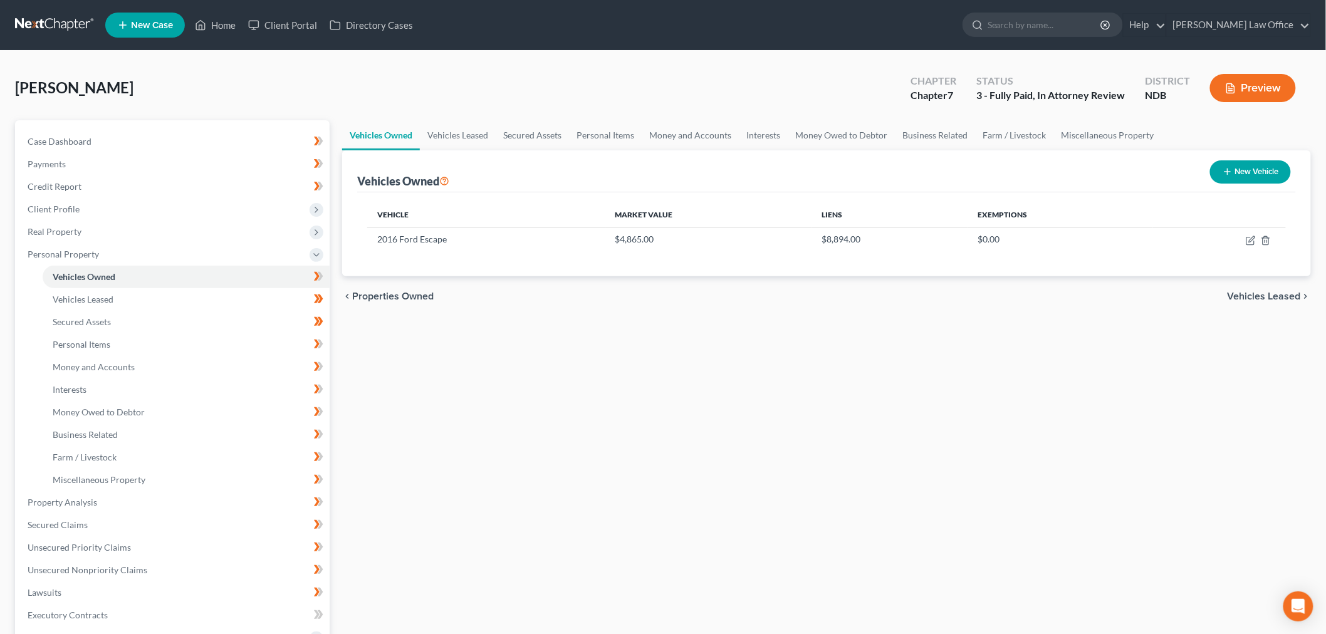
click at [367, 492] on div "Vehicles Owned Vehicles Leased Secured Assets Personal Items Money and Accounts…" at bounding box center [826, 504] width 981 height 769
click at [145, 485] on span "Miscellaneous Property" at bounding box center [99, 479] width 93 height 11
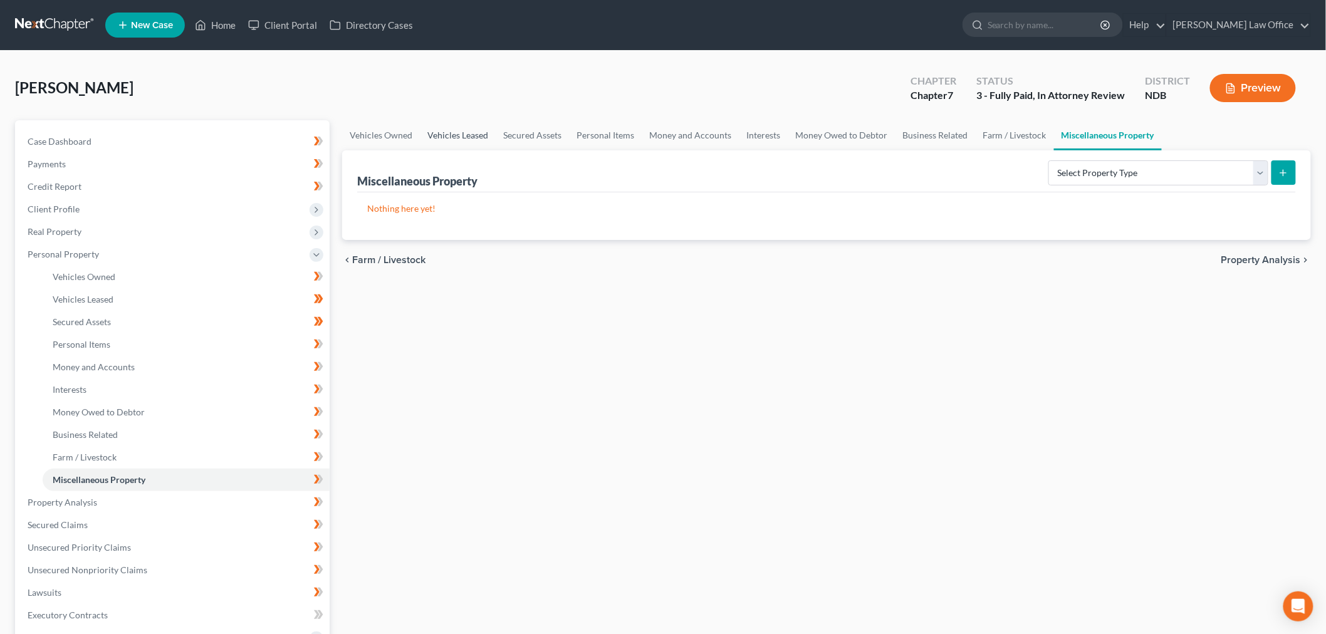
click at [485, 150] on link "Vehicles Leased" at bounding box center [458, 135] width 76 height 30
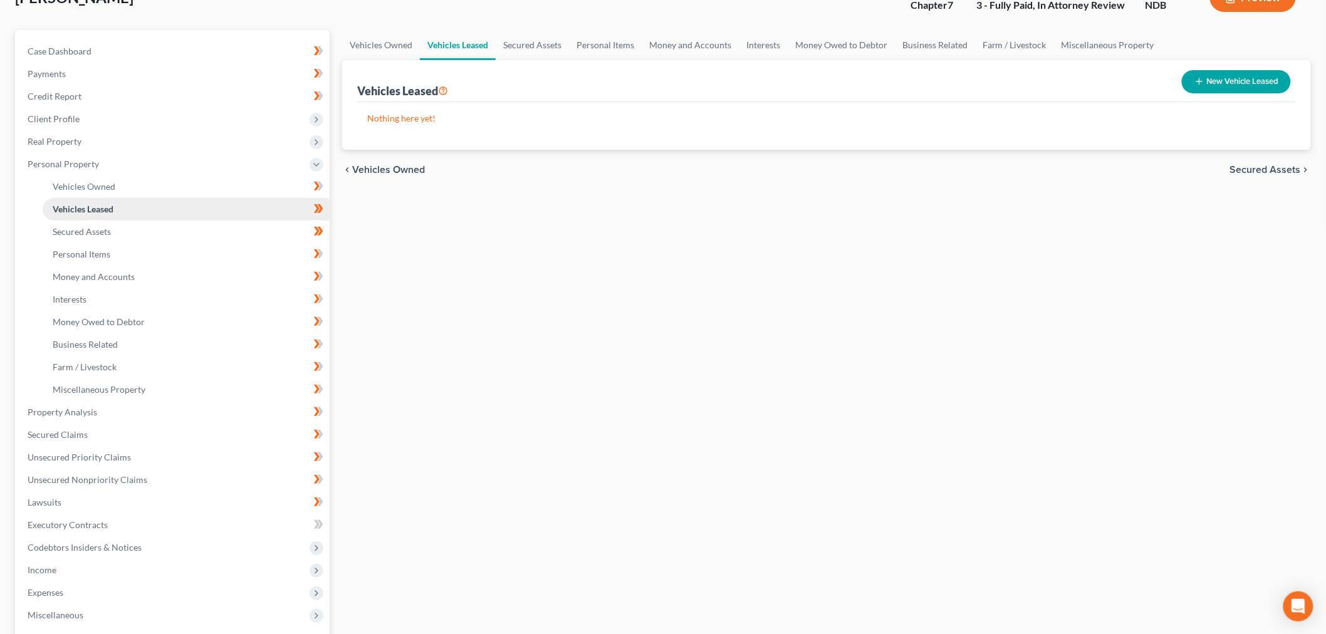
scroll to position [141, 0]
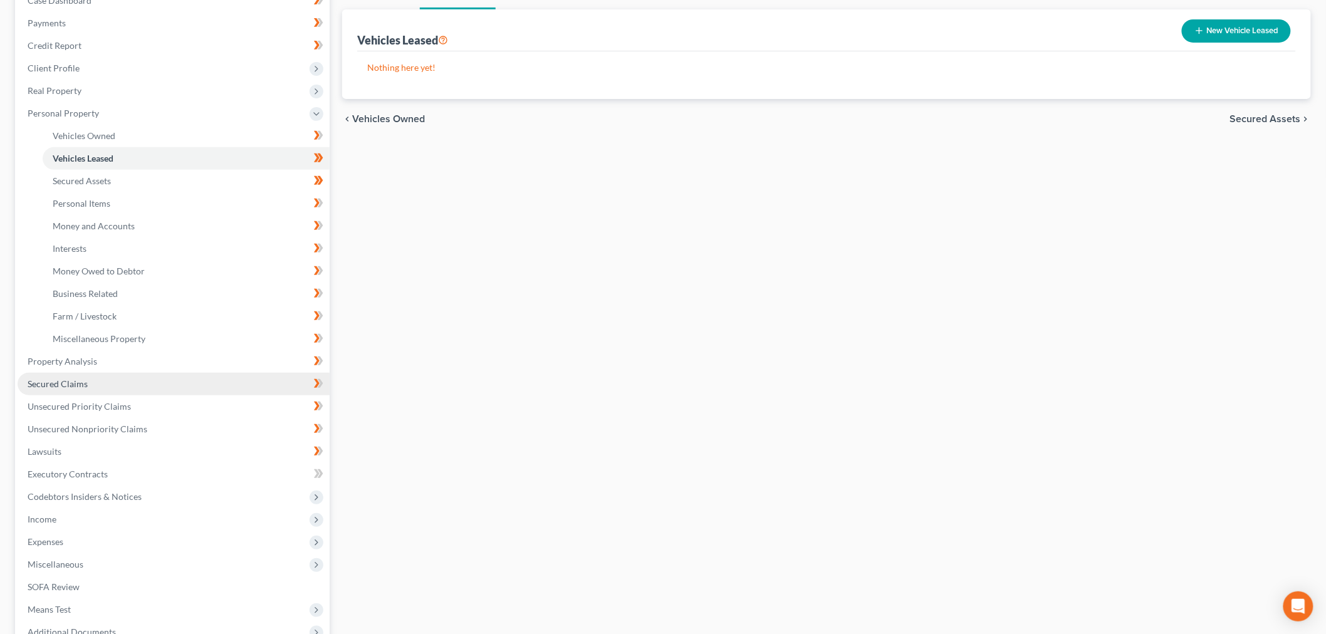
click at [115, 395] on link "Secured Claims" at bounding box center [174, 384] width 312 height 23
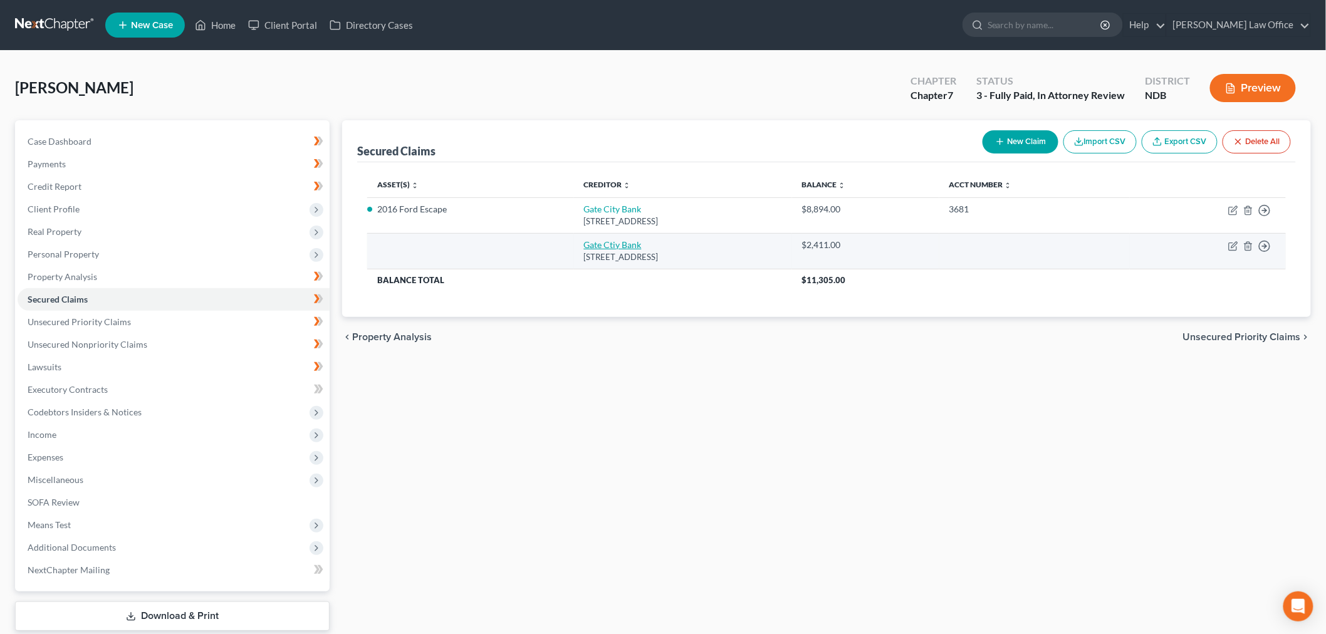
click at [628, 250] on link "Gate Ctiy Bank" at bounding box center [613, 244] width 58 height 11
select select "29"
select select "0"
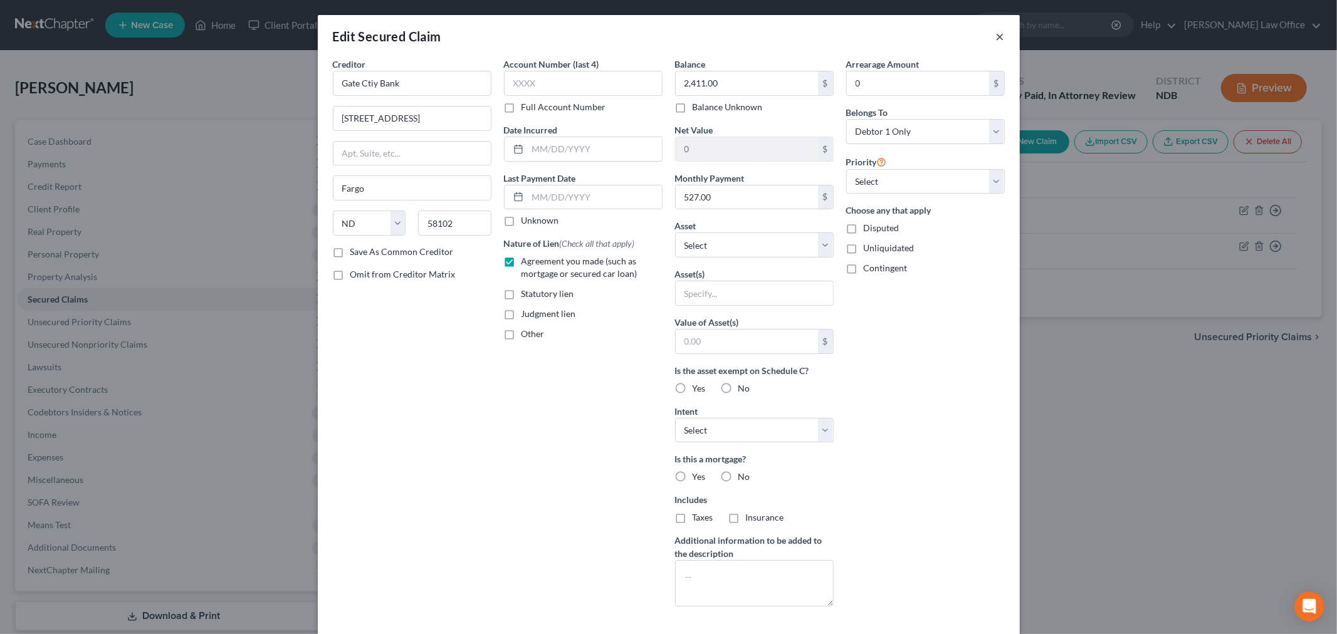
click at [1005, 44] on button "×" at bounding box center [1000, 36] width 9 height 15
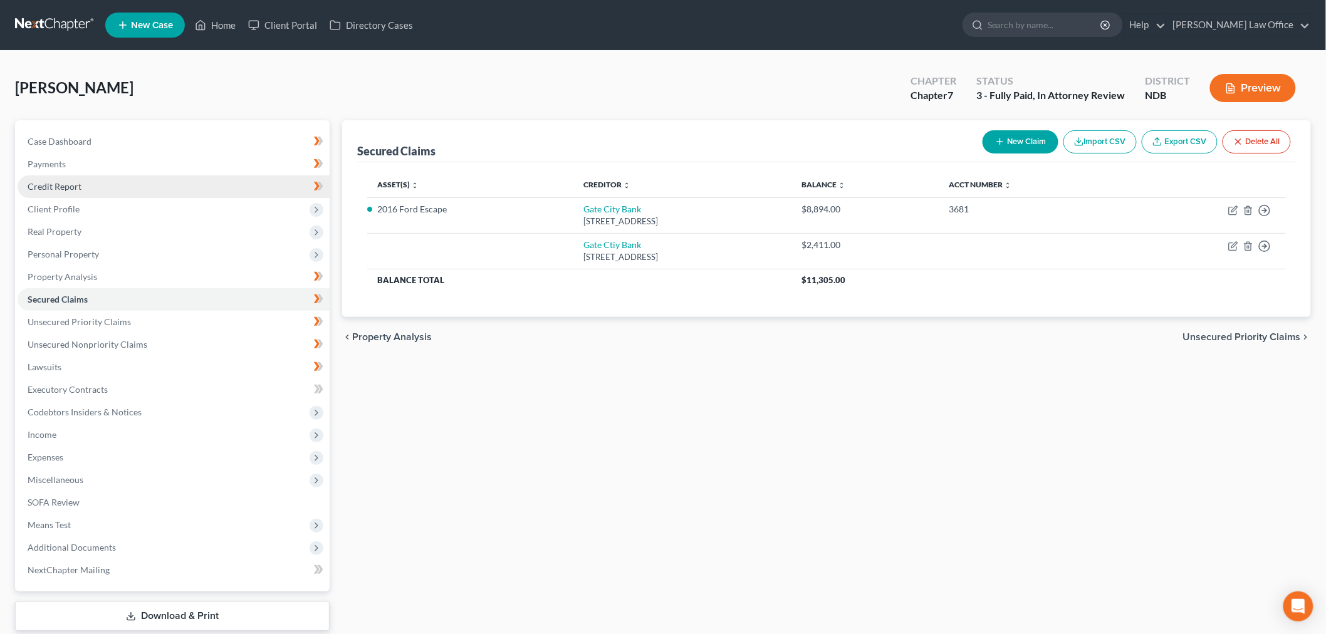
click at [140, 198] on link "Credit Report" at bounding box center [174, 186] width 312 height 23
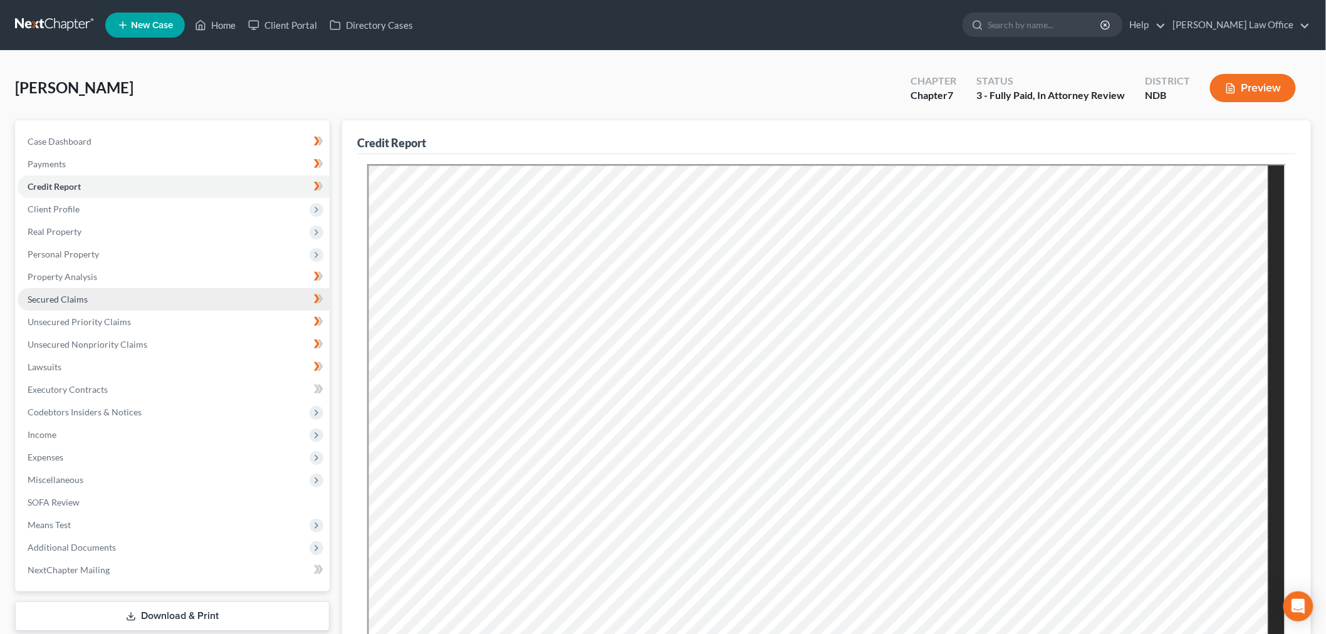
click at [86, 305] on span "Secured Claims" at bounding box center [58, 299] width 60 height 11
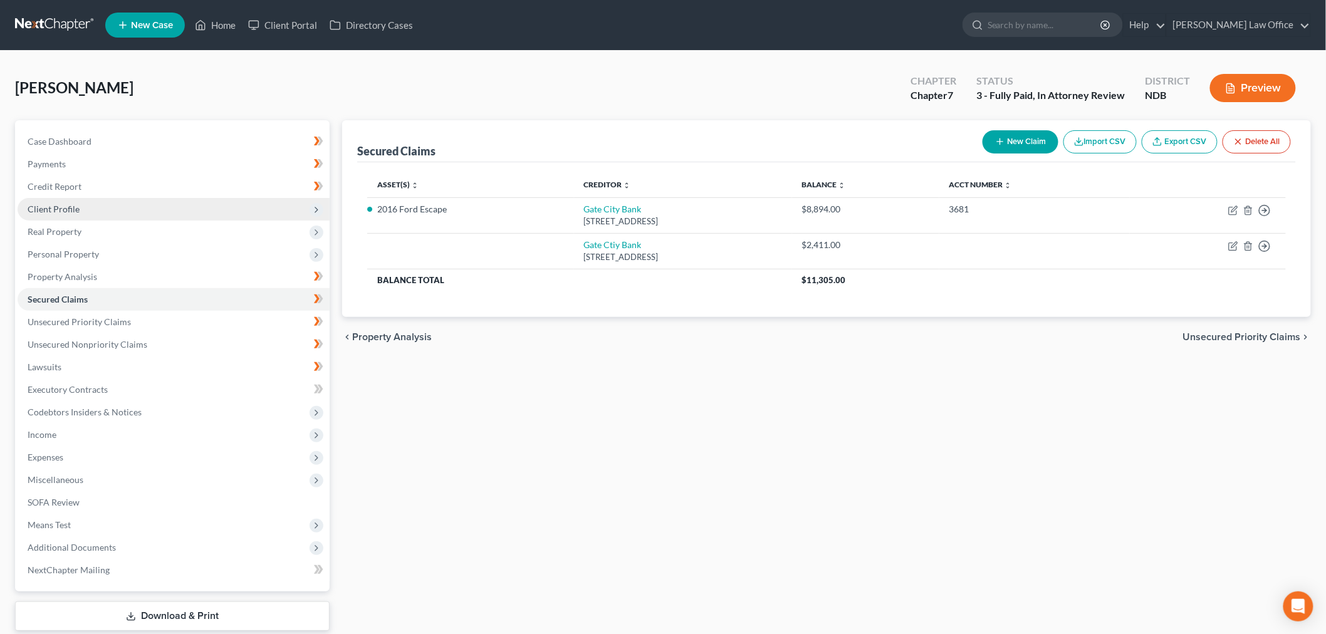
click at [138, 221] on span "Client Profile" at bounding box center [174, 209] width 312 height 23
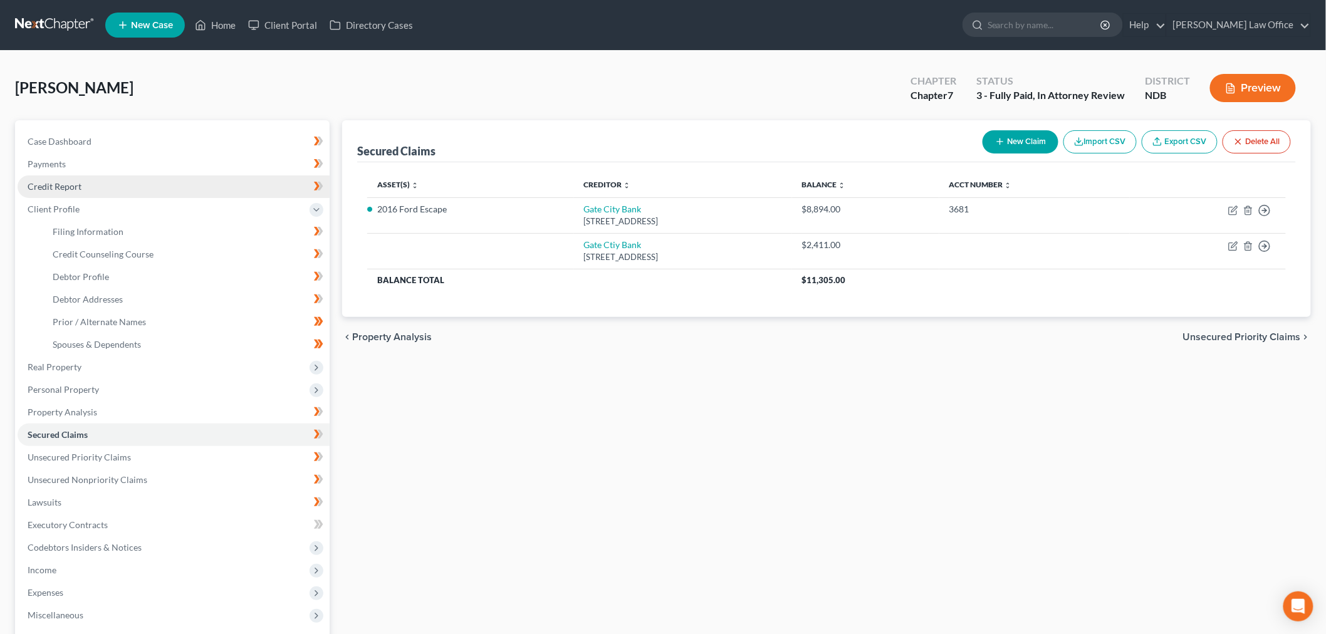
click at [81, 192] on span "Credit Report" at bounding box center [55, 186] width 54 height 11
